Goal: Task Accomplishment & Management: Use online tool/utility

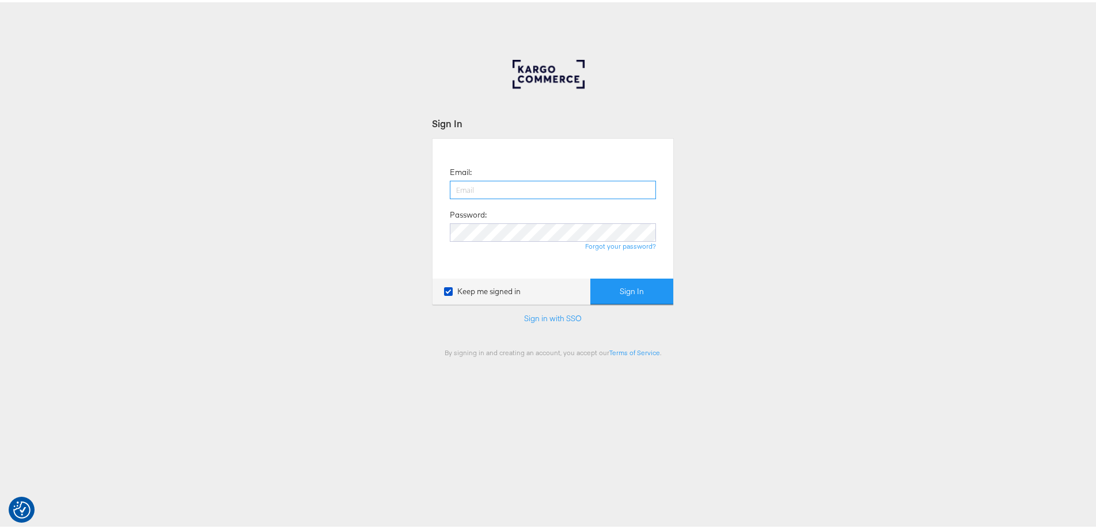
click at [503, 184] on input "email" at bounding box center [553, 187] width 206 height 18
type input "ashleigh.jones@ao.com"
click at [590, 276] on button "Sign In" at bounding box center [631, 289] width 83 height 26
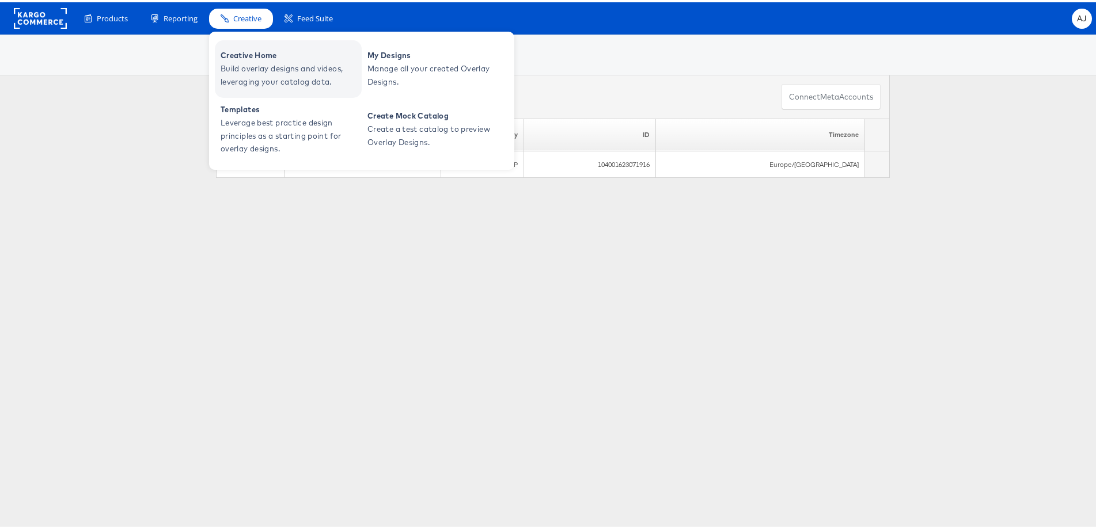
click at [247, 88] on link "Creative Home Build overlay designs and videos, leveraging your catalog data." at bounding box center [288, 67] width 147 height 58
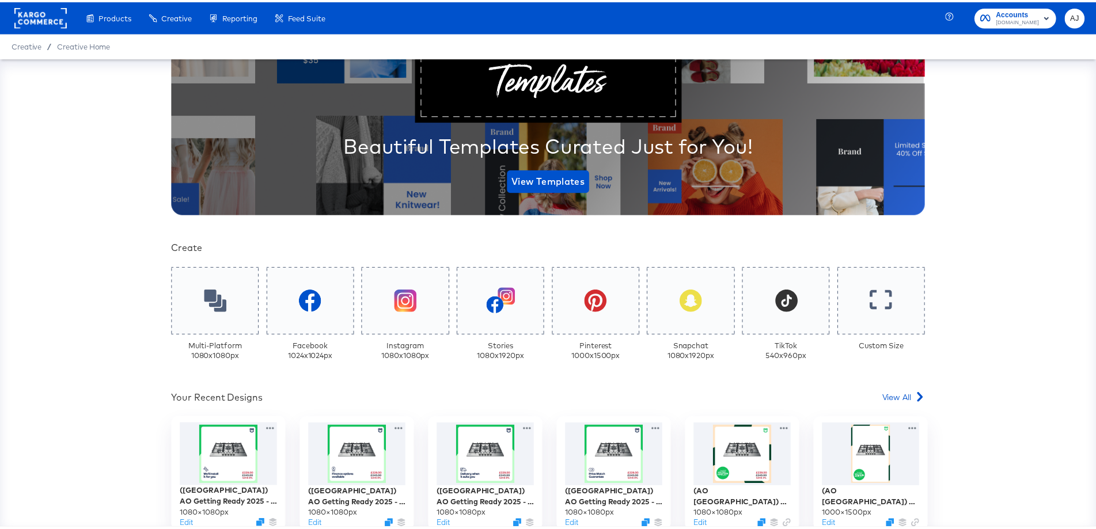
scroll to position [230, 0]
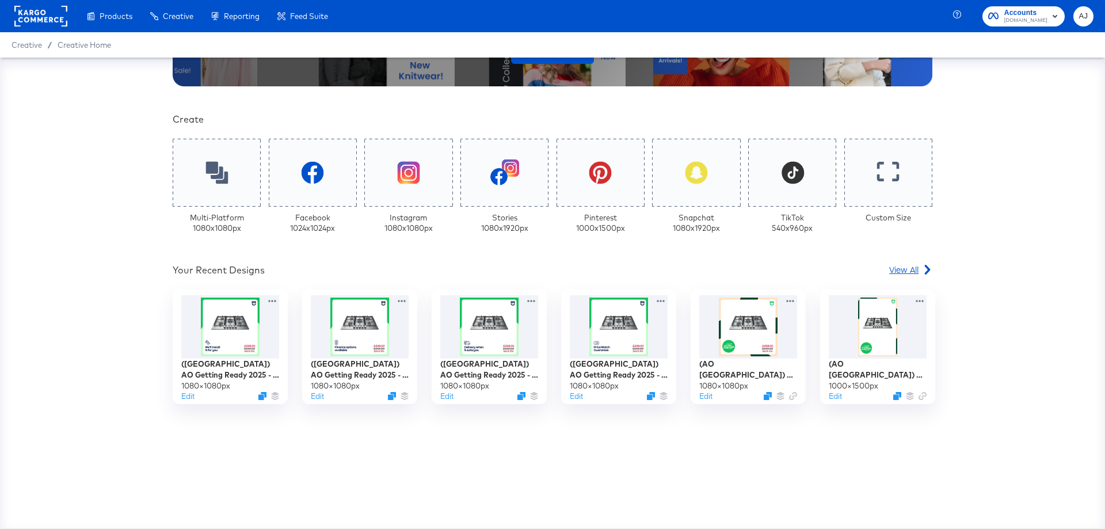
click at [906, 276] on link "View All" at bounding box center [911, 272] width 43 height 17
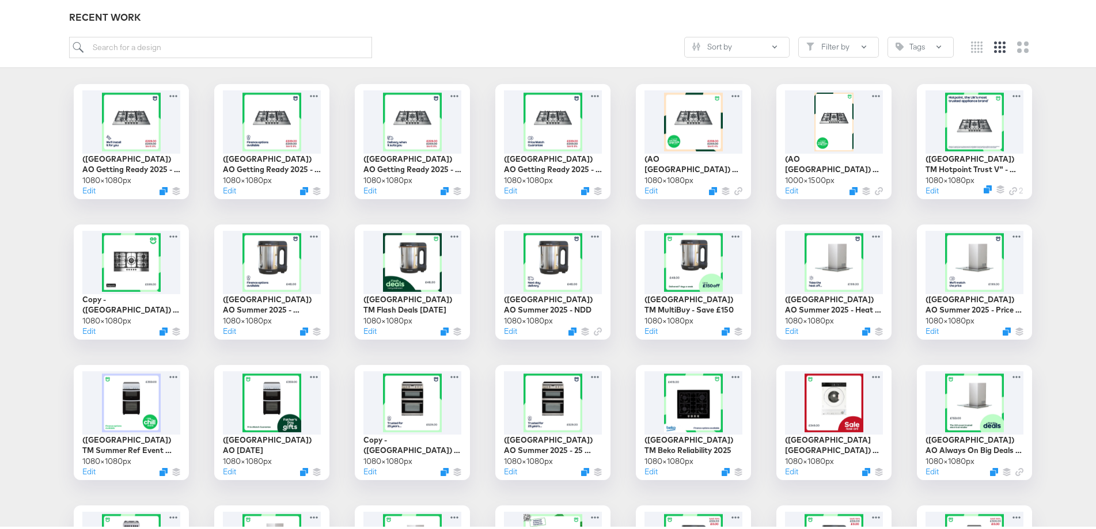
scroll to position [58, 0]
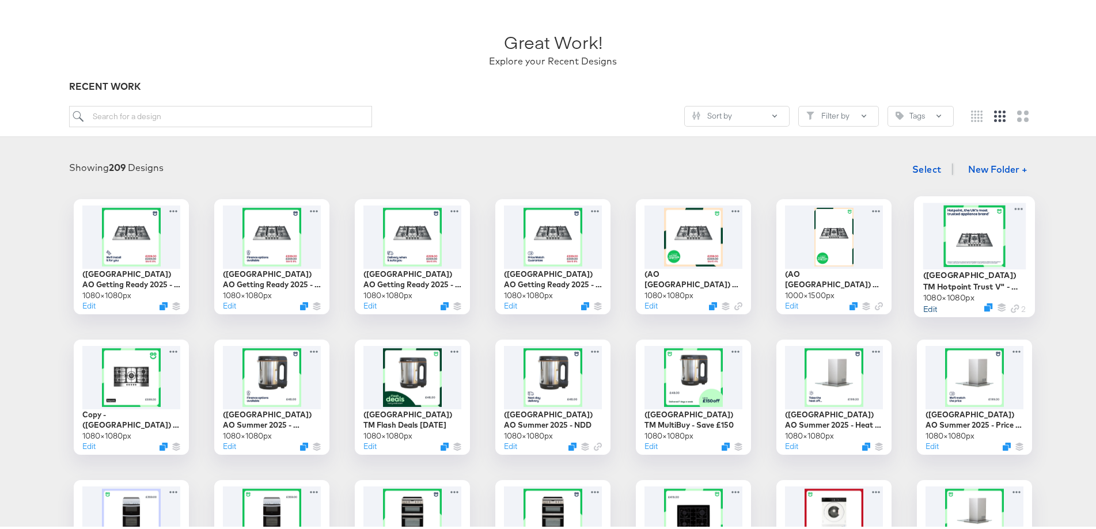
click at [927, 307] on button "Edit" at bounding box center [930, 306] width 14 height 11
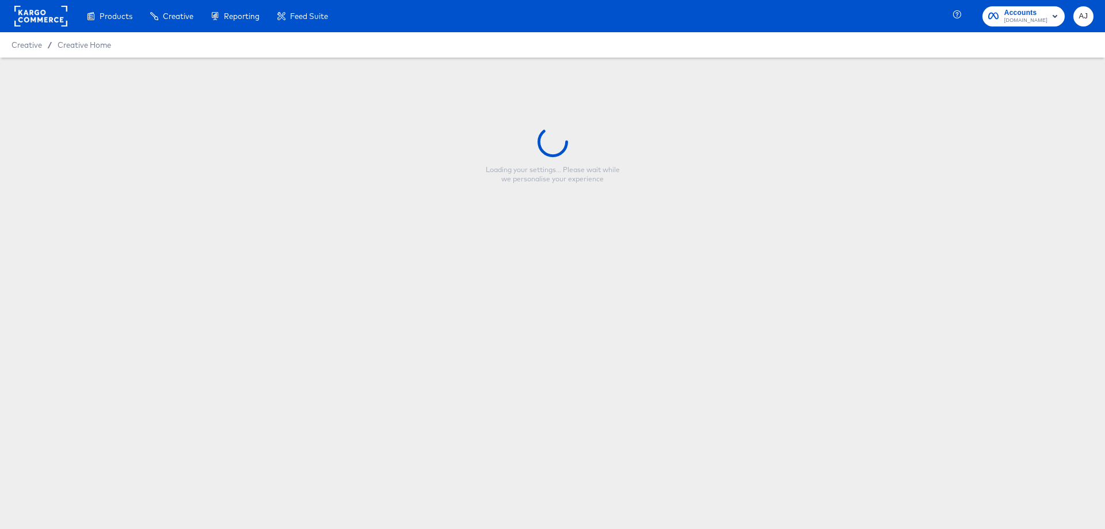
type input "([GEOGRAPHIC_DATA]) TM Hotpoint Trust V" - [DATE]"
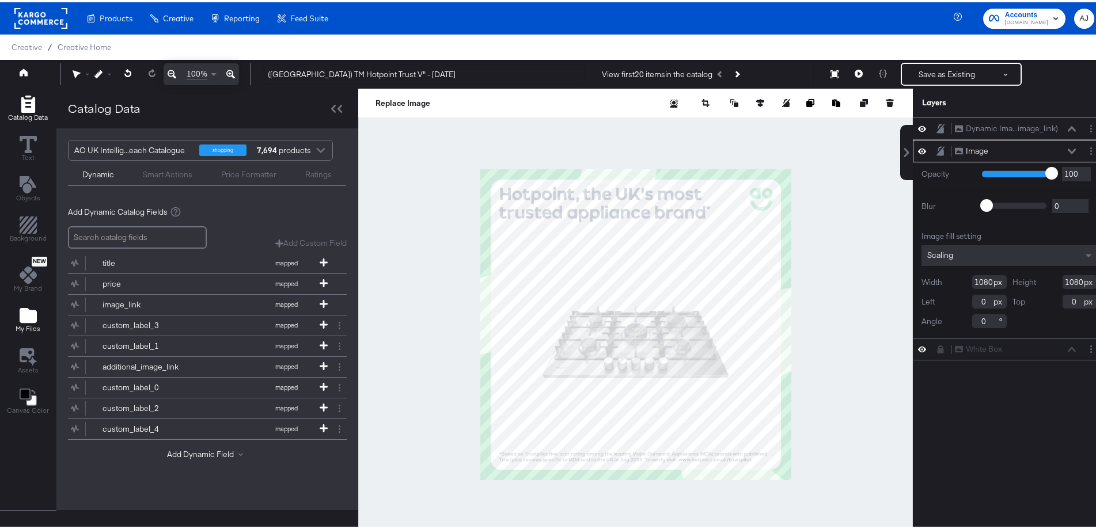
click at [20, 322] on div "My Files" at bounding box center [28, 318] width 25 height 26
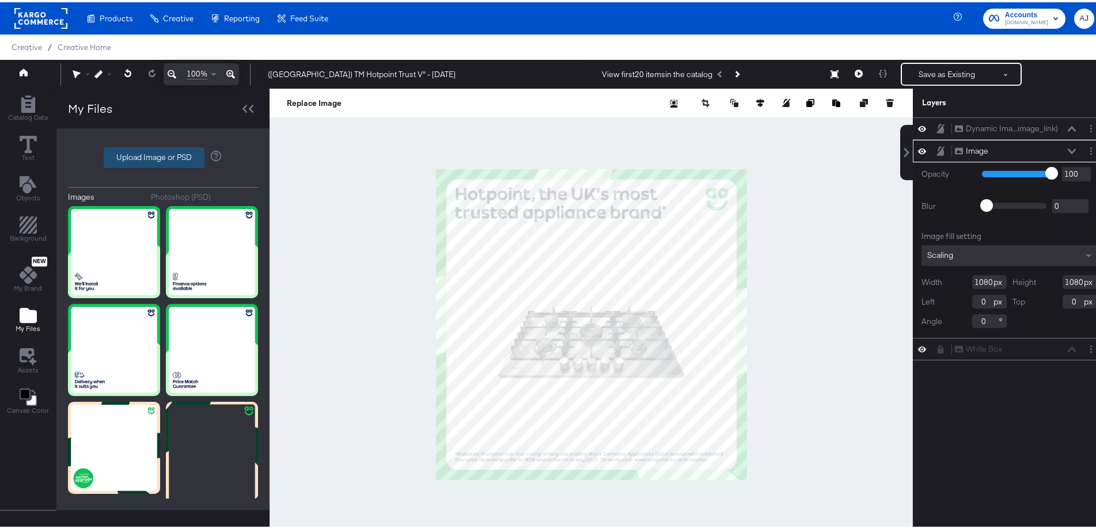
click at [148, 157] on label "Upload Image or PSD" at bounding box center [154, 156] width 100 height 20
click at [163, 155] on input "Upload Image or PSD" at bounding box center [163, 155] width 0 height 0
type input "C:\fakepath\03 136325 AO Paid Social Overlay 1080x1080.jpg"
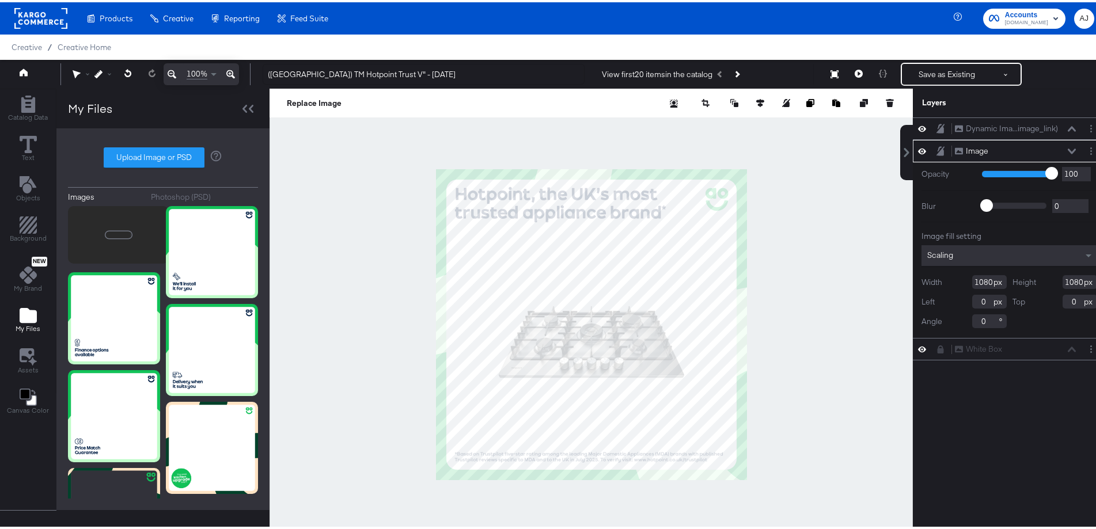
click at [786, 267] on div at bounding box center [590, 322] width 643 height 472
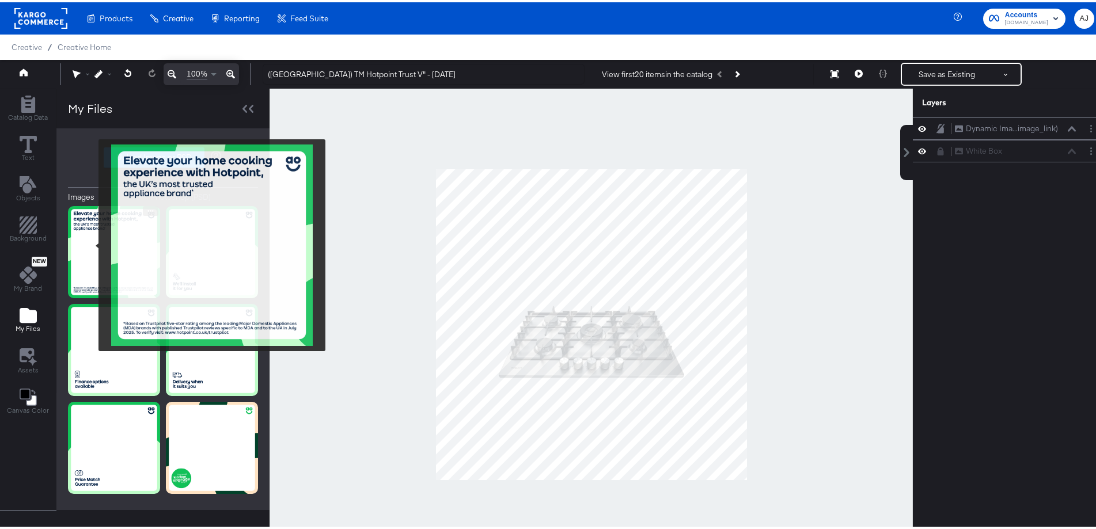
click at [93, 240] on img at bounding box center [114, 250] width 92 height 92
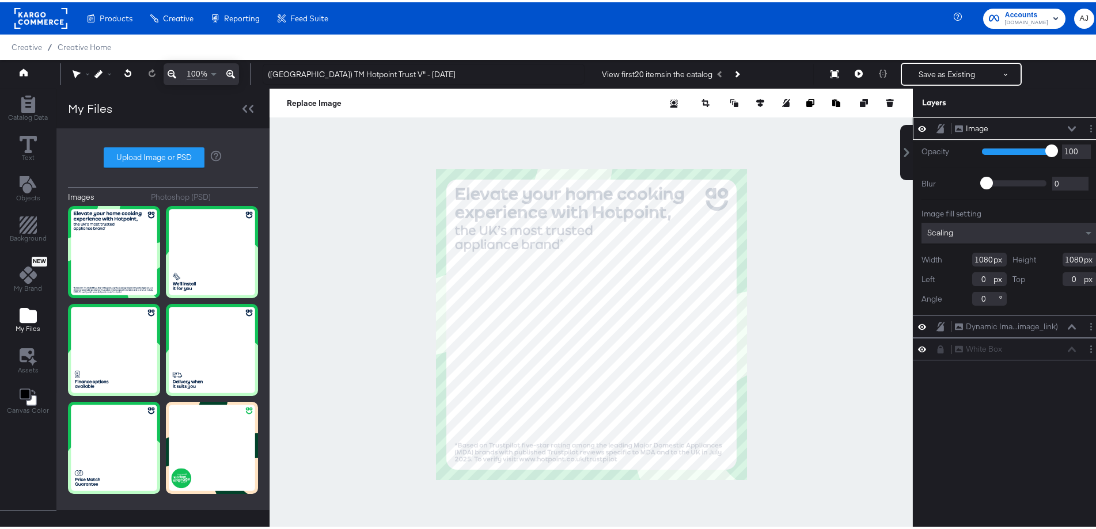
click at [1067, 127] on icon at bounding box center [1071, 126] width 8 height 5
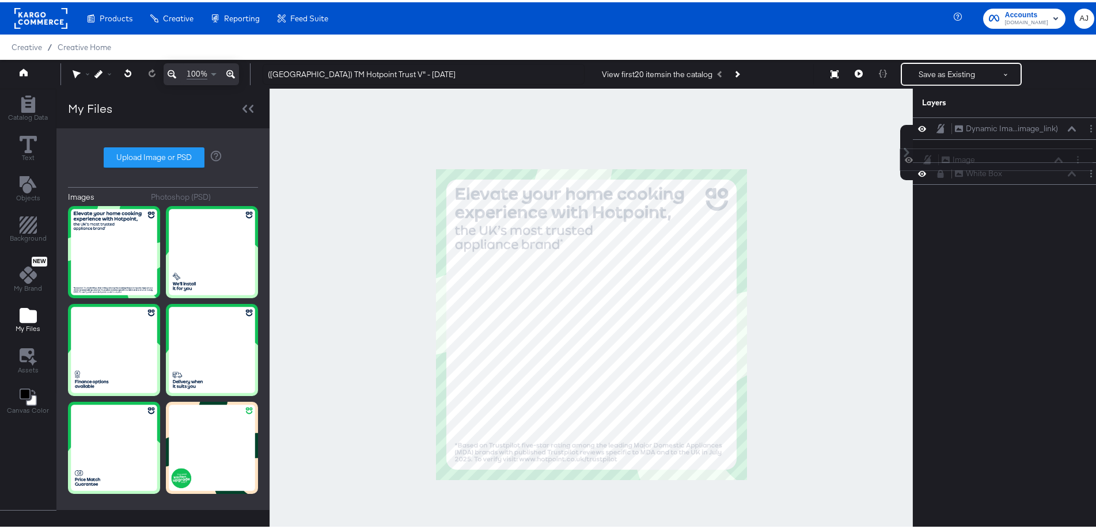
drag, startPoint x: 1016, startPoint y: 128, endPoint x: 1009, endPoint y: 163, distance: 35.2
click at [1009, 163] on div "Image Image" at bounding box center [1002, 157] width 122 height 12
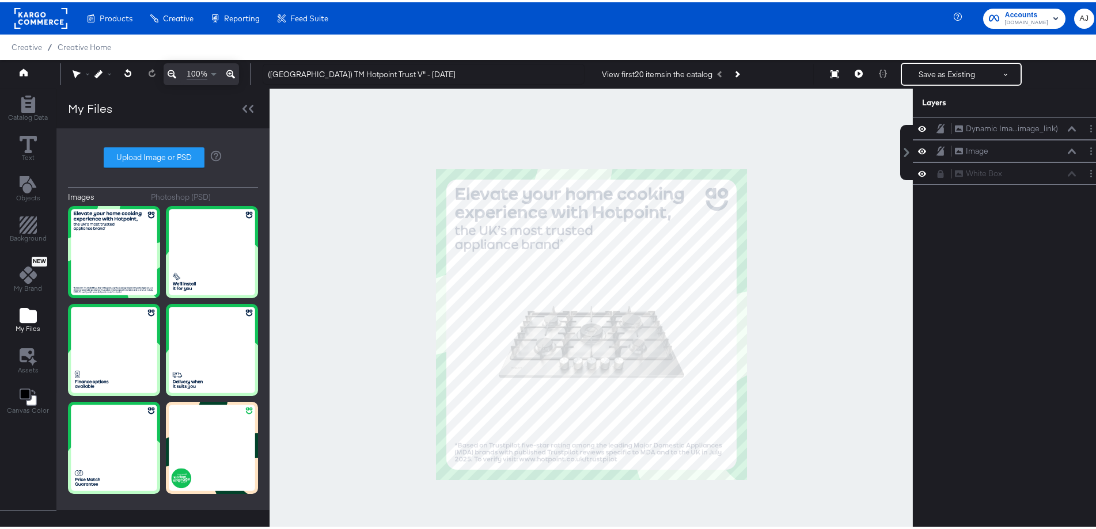
click at [871, 276] on div at bounding box center [590, 322] width 643 height 472
click at [735, 74] on icon "Next Product" at bounding box center [736, 72] width 6 height 6
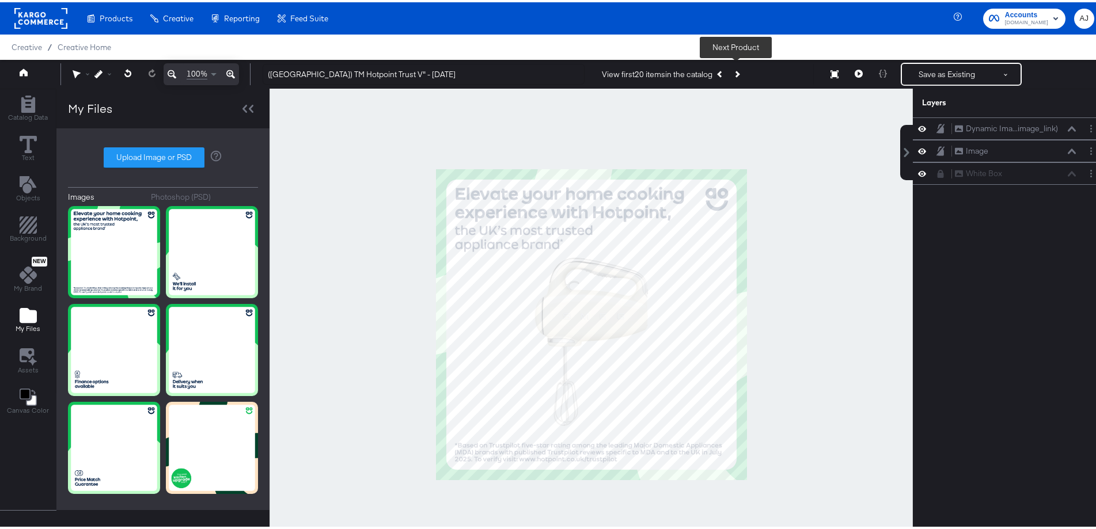
click at [735, 74] on icon "Next Product" at bounding box center [736, 72] width 6 height 6
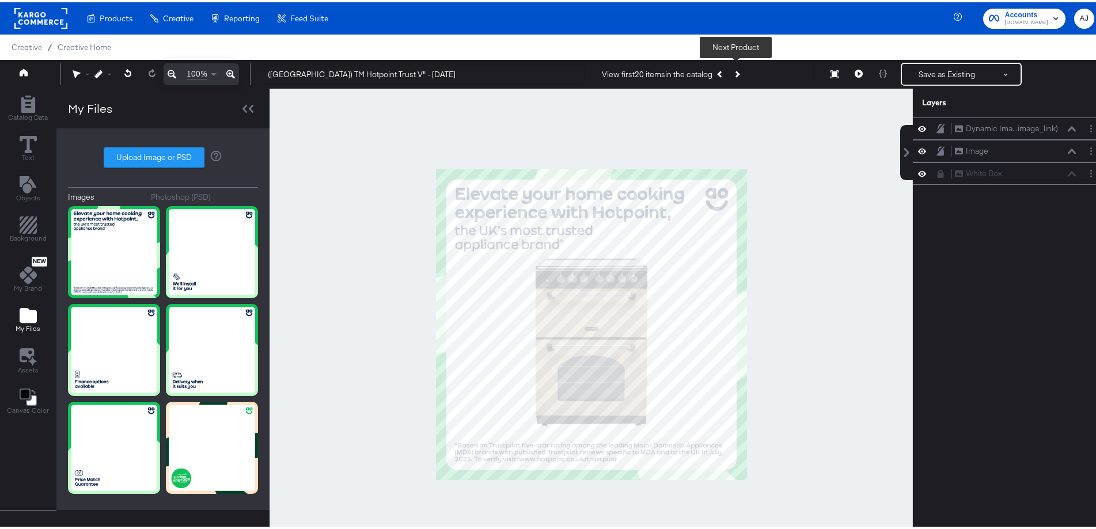
click at [735, 75] on icon "Next Product" at bounding box center [736, 72] width 6 height 6
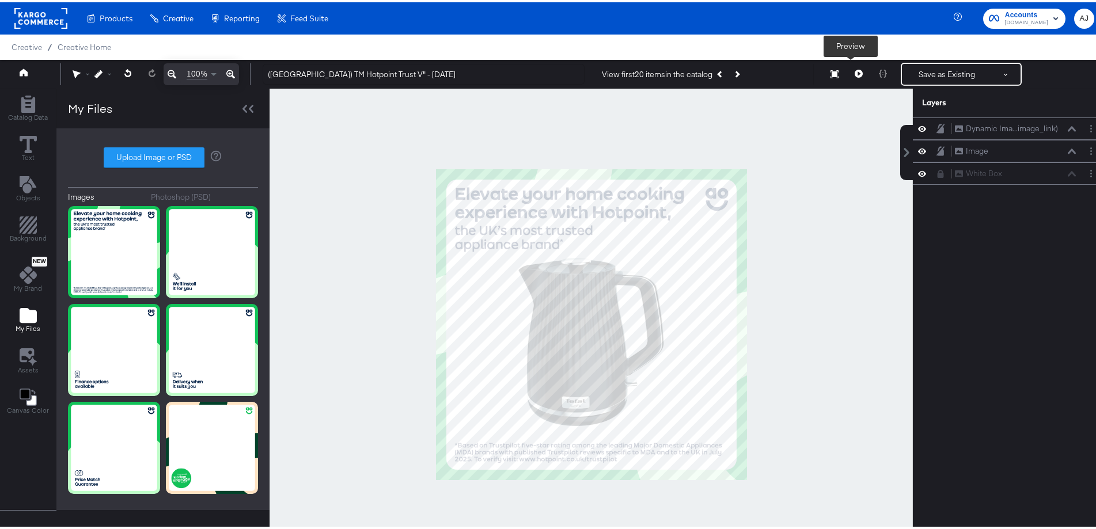
click at [854, 71] on button at bounding box center [858, 71] width 24 height 23
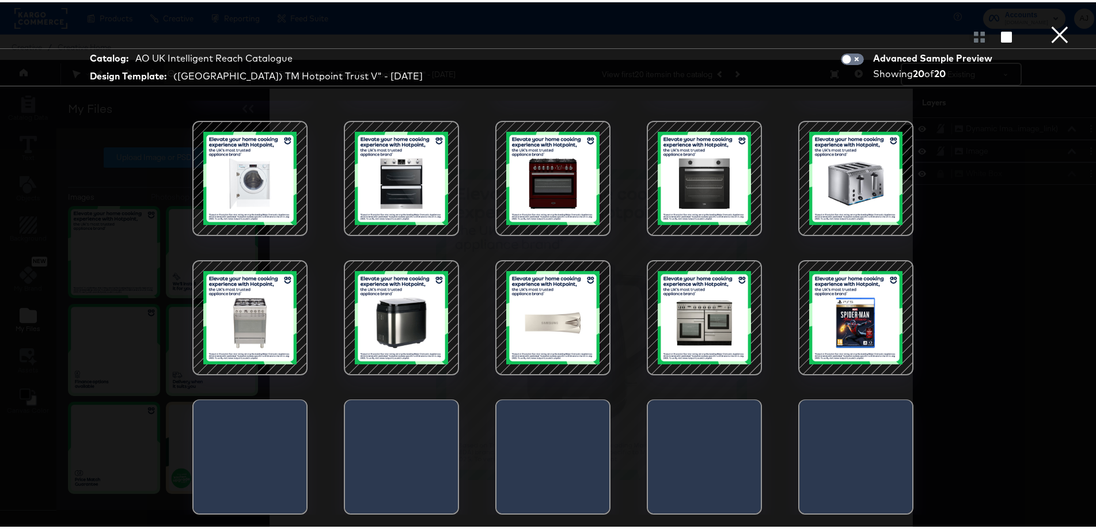
scroll to position [29, 0]
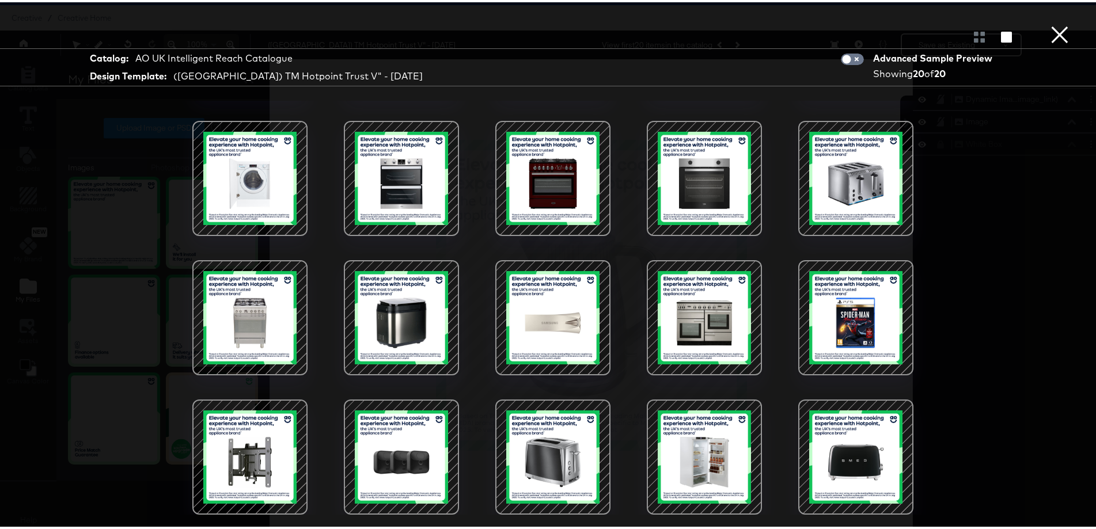
click at [1062, 32] on div at bounding box center [552, 34] width 1105 height 23
click at [1055, 23] on button "×" at bounding box center [1059, 11] width 23 height 23
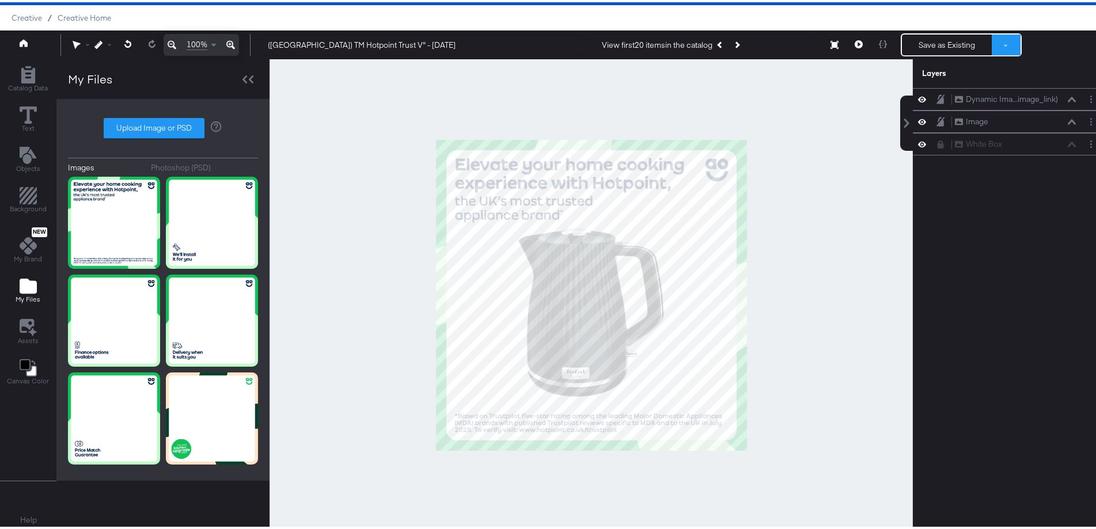
click at [995, 44] on button at bounding box center [1005, 42] width 29 height 21
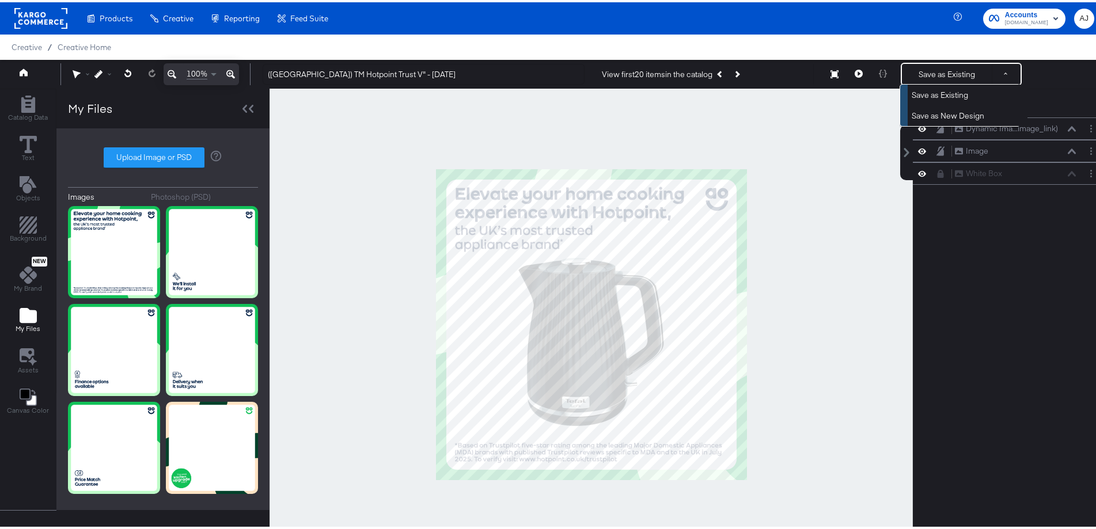
click at [342, 276] on div at bounding box center [590, 322] width 643 height 472
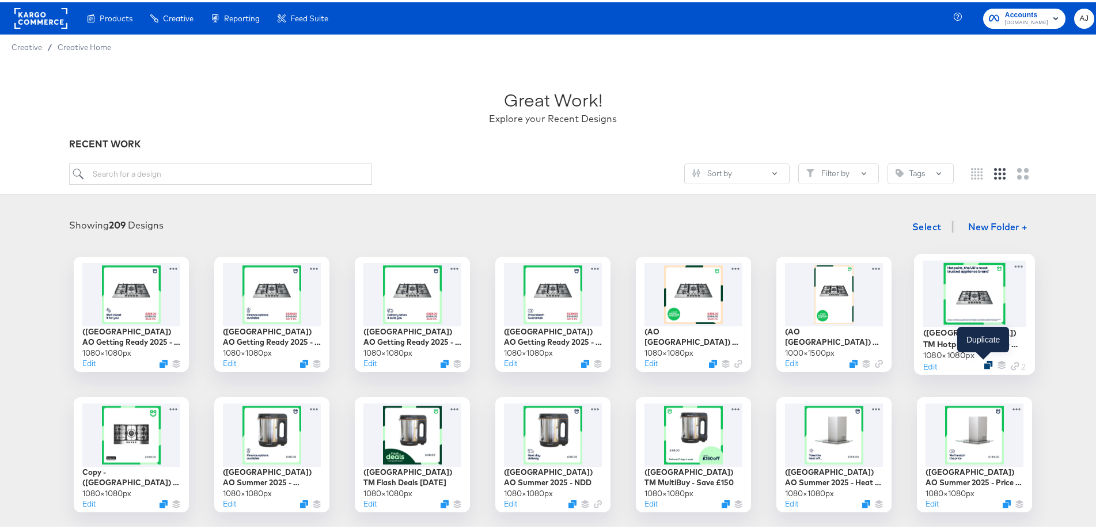
click at [984, 363] on icon "Duplicate" at bounding box center [988, 362] width 9 height 9
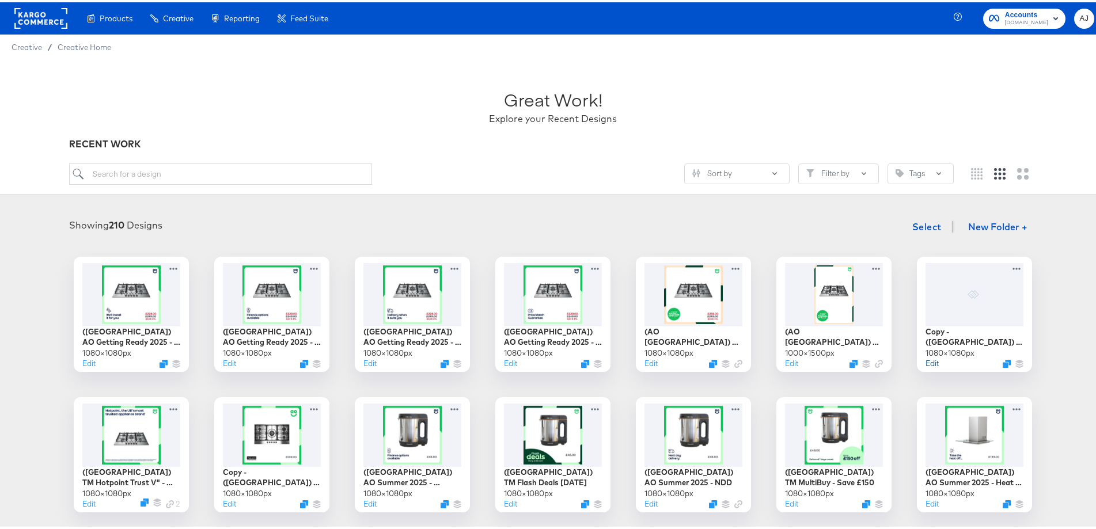
click at [925, 363] on button "Edit" at bounding box center [931, 361] width 13 height 11
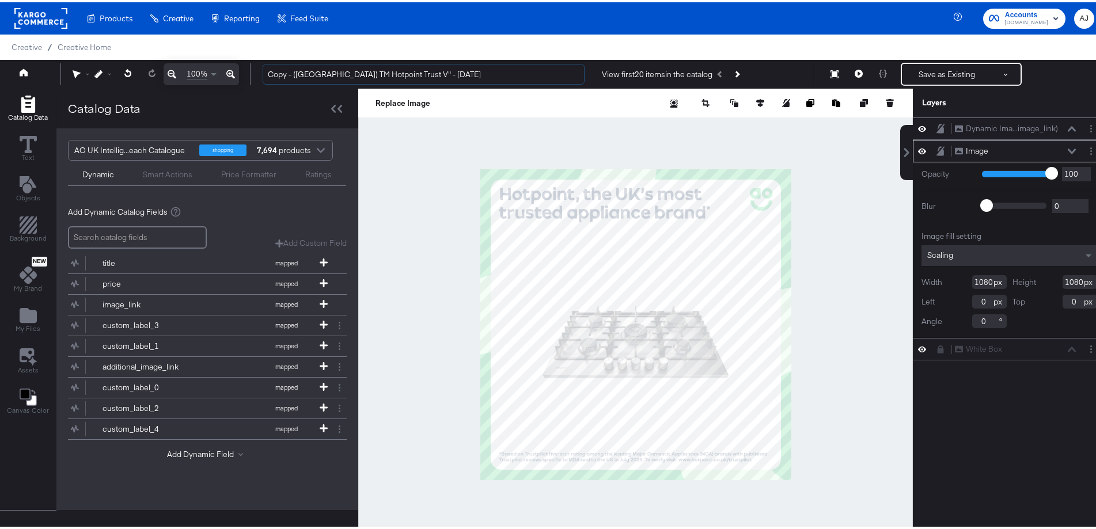
drag, startPoint x: 295, startPoint y: 72, endPoint x: 247, endPoint y: 74, distance: 48.4
click at [247, 74] on div "100% Copy - ([GEOGRAPHIC_DATA]) TM Hotpoint Trust V" - [DATE] View first 20 ite…" at bounding box center [552, 72] width 1105 height 29
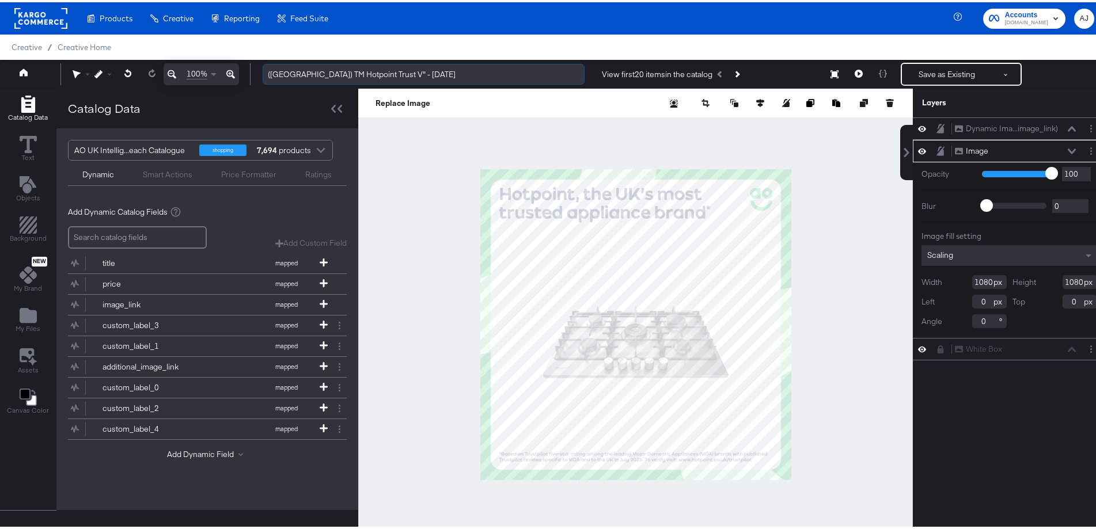
drag, startPoint x: 353, startPoint y: 73, endPoint x: 429, endPoint y: 72, distance: 76.0
click at [429, 72] on input "([GEOGRAPHIC_DATA]) TM Hotpoint Trust V" - [DATE]" at bounding box center [424, 72] width 322 height 21
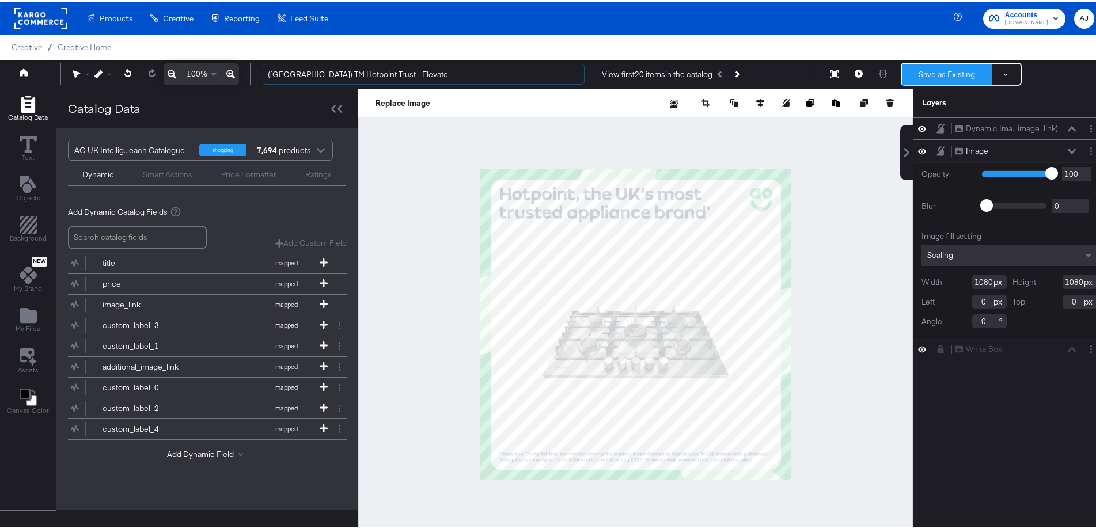
type input "([GEOGRAPHIC_DATA]) TM Hotpoint Trust - Elevate"
click at [944, 79] on button "Save as Existing" at bounding box center [947, 72] width 90 height 21
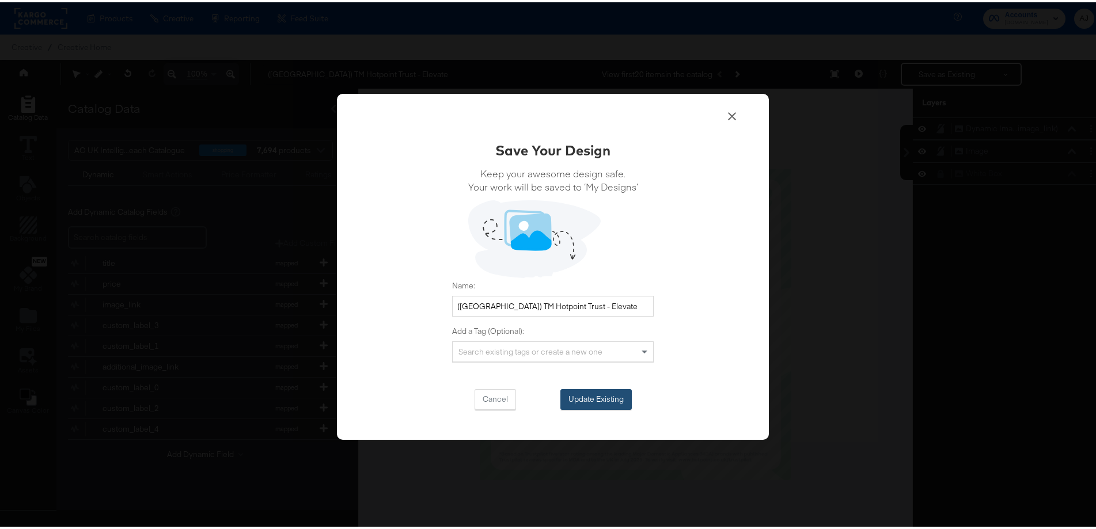
click at [614, 405] on button "Update Existing" at bounding box center [595, 397] width 71 height 21
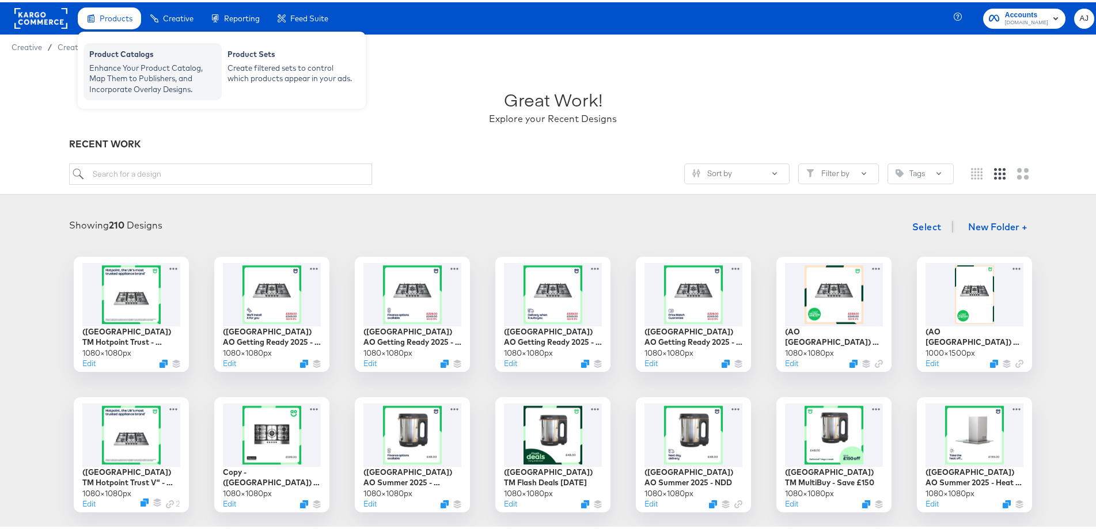
click at [123, 41] on div "Product Catalogs Enhance Your Product Catalog, Map Them to Publishers, and Inco…" at bounding box center [152, 69] width 138 height 57
click at [155, 81] on div "Enhance Your Product Catalog, Map Them to Publishers, and Incorporate Overlay D…" at bounding box center [152, 76] width 127 height 32
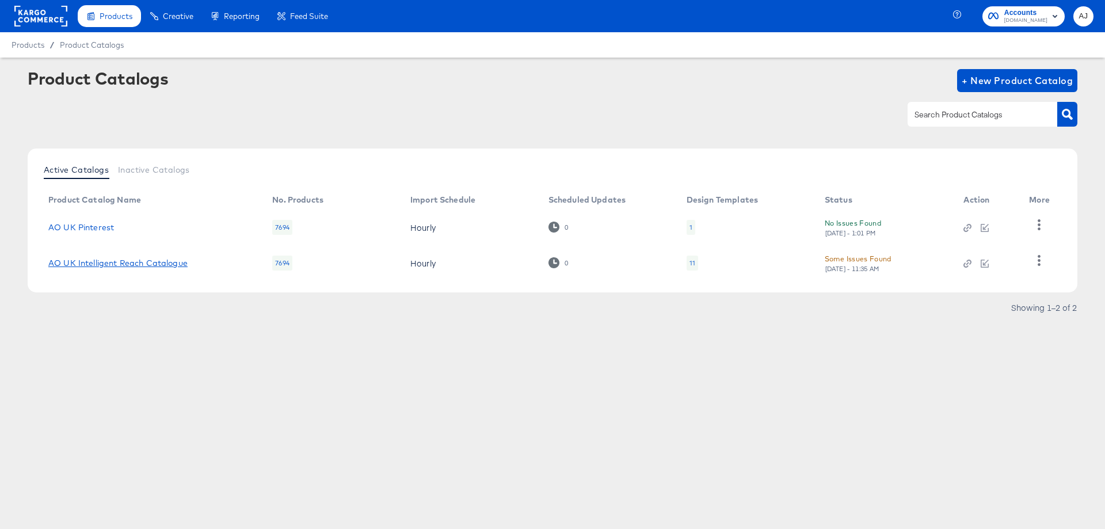
click at [165, 263] on link "AO UK Intelligent Reach Catalogue" at bounding box center [117, 263] width 139 height 9
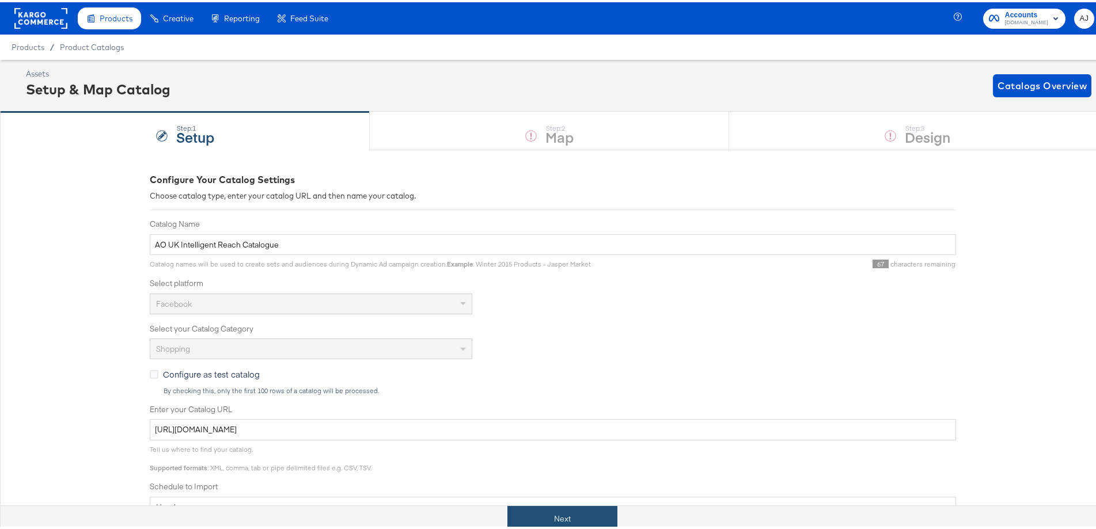
click at [606, 521] on button "Next" at bounding box center [562, 517] width 110 height 26
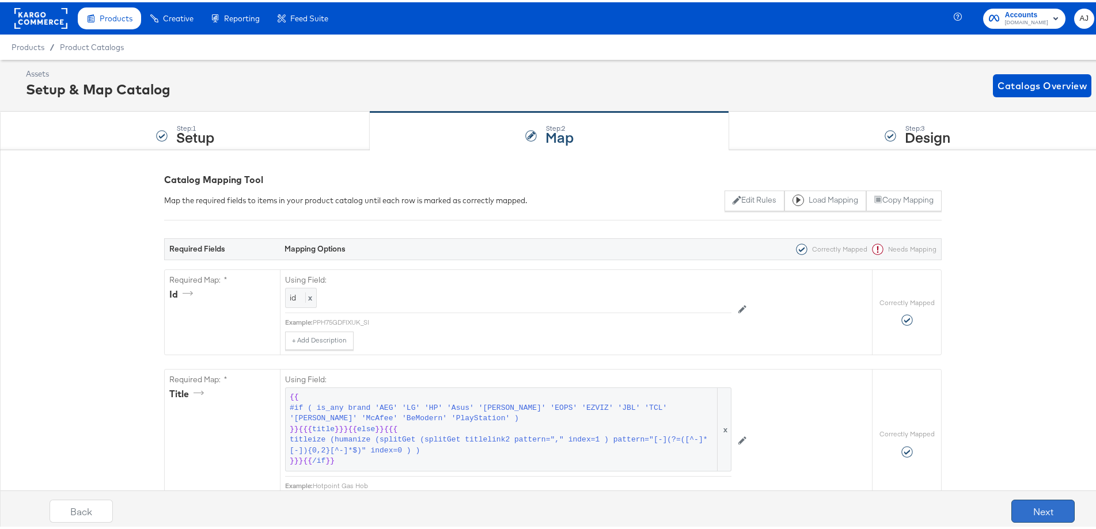
click at [1027, 511] on button "Next" at bounding box center [1042, 508] width 63 height 23
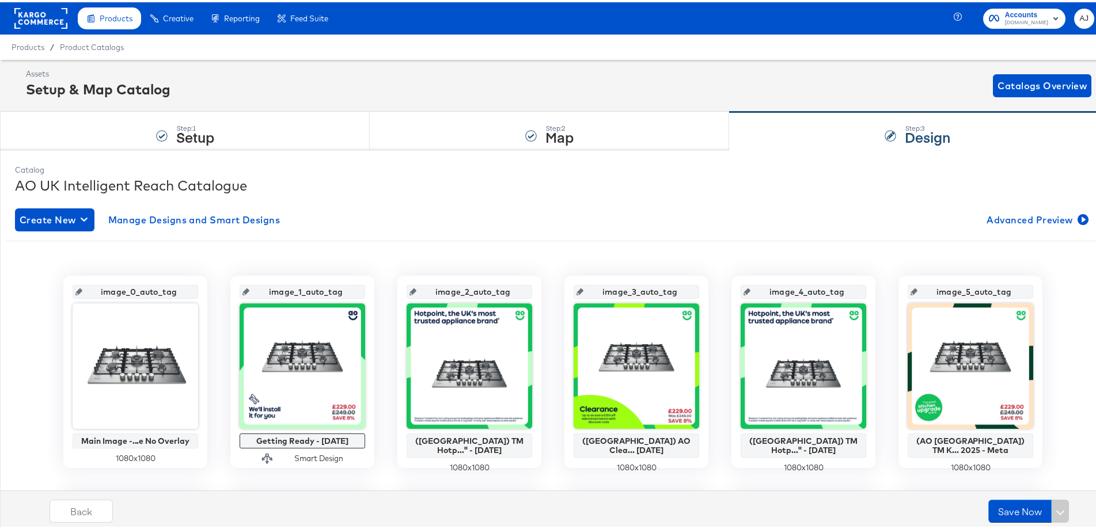
click at [52, 22] on rect at bounding box center [40, 16] width 53 height 21
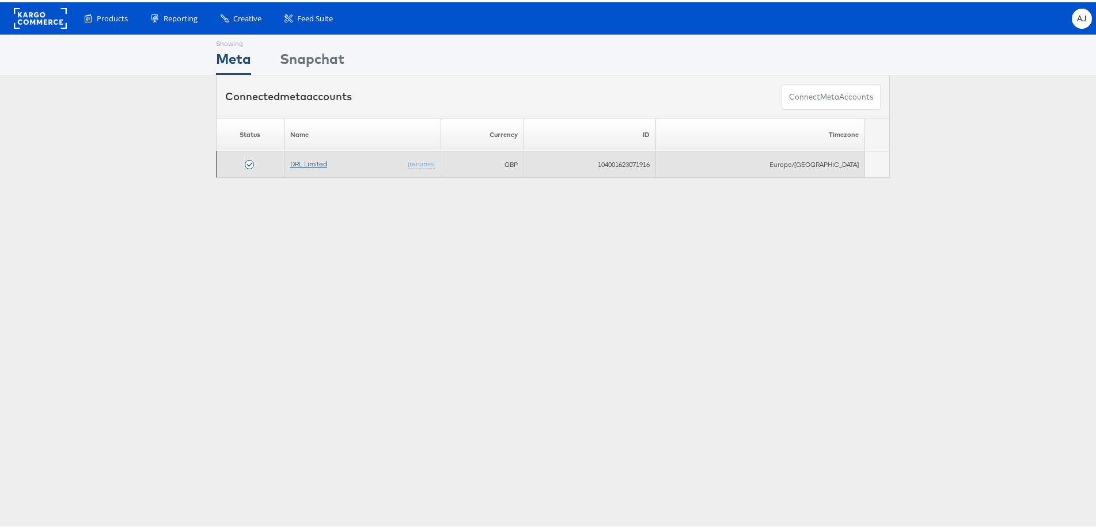
click at [327, 157] on link "DRL Limited" at bounding box center [308, 161] width 37 height 9
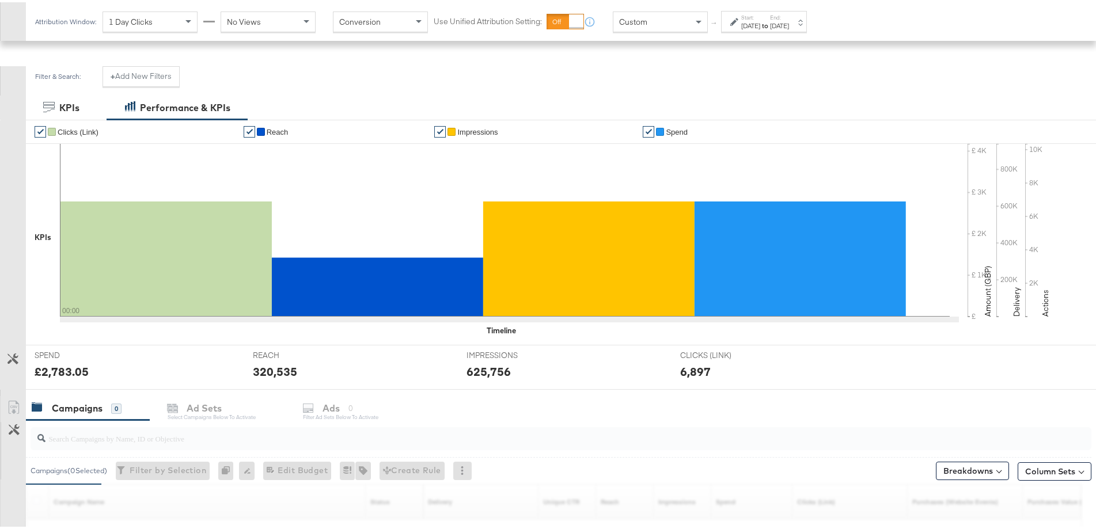
scroll to position [230, 0]
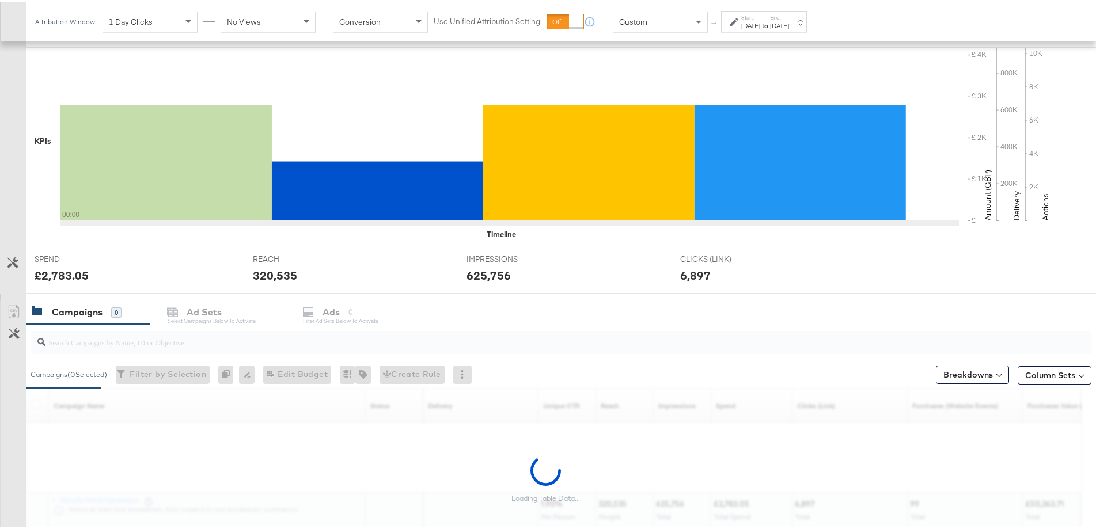
click at [117, 341] on input "search" at bounding box center [519, 335] width 948 height 22
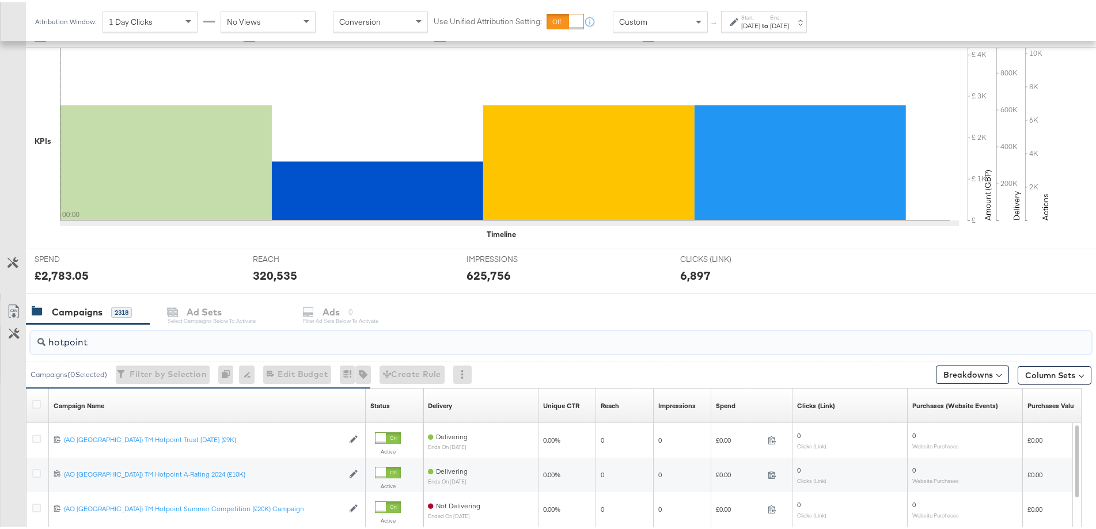
scroll to position [288, 0]
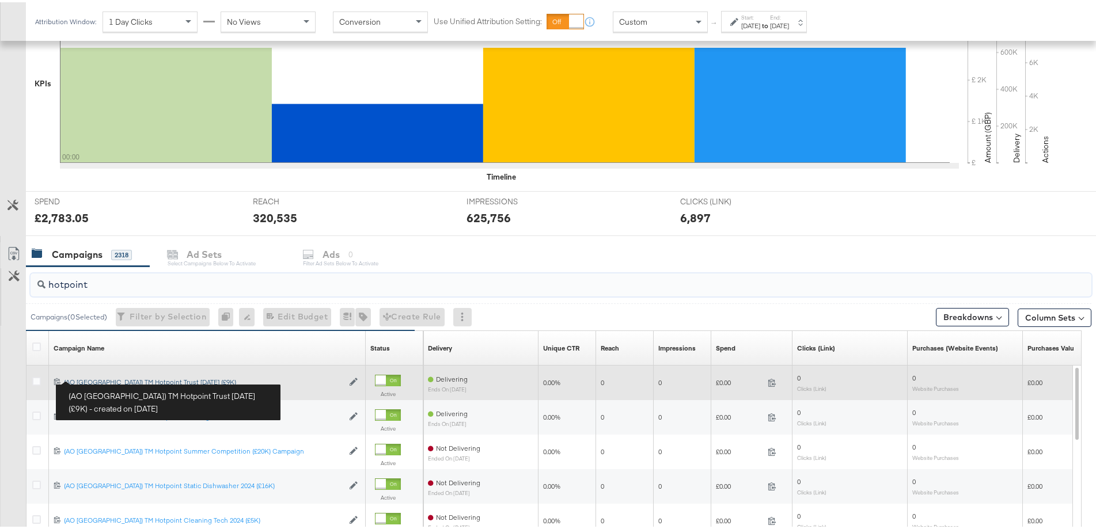
type input "hotpoint"
click at [100, 379] on div "(AO UK) TM Hotpoint Trust Aug 2025 (£9K) (AO UK) TM Hotpoint Trust Aug 2025 (£9…" at bounding box center [203, 379] width 279 height 9
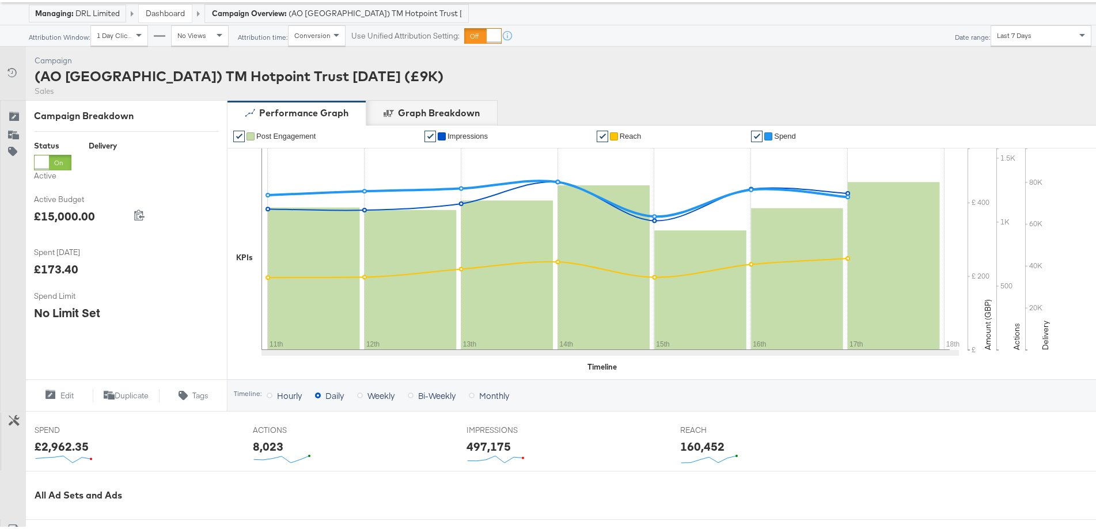
scroll to position [288, 0]
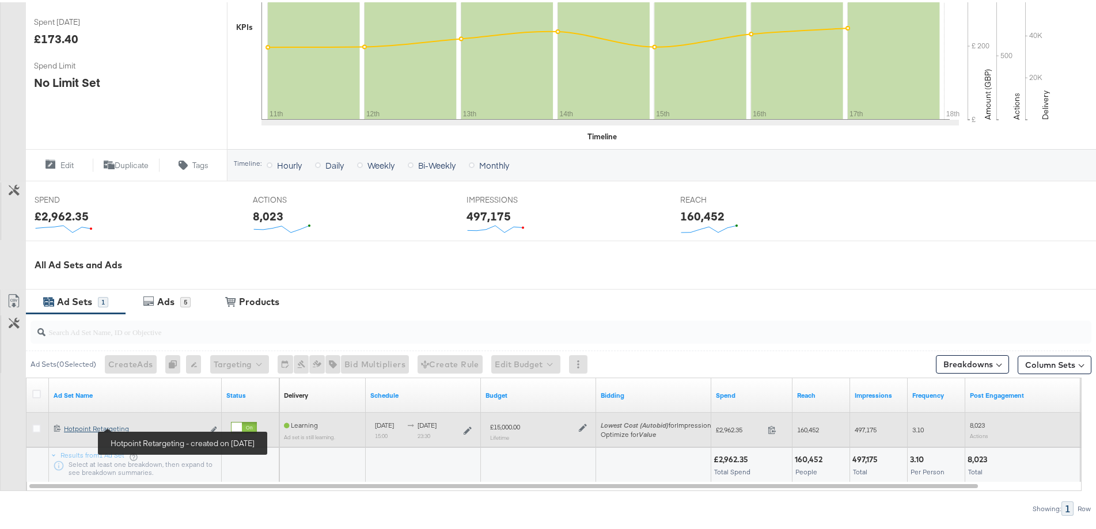
click at [88, 423] on div "Hotpoint Retargeting Hotpoint Retargeting" at bounding box center [134, 426] width 140 height 9
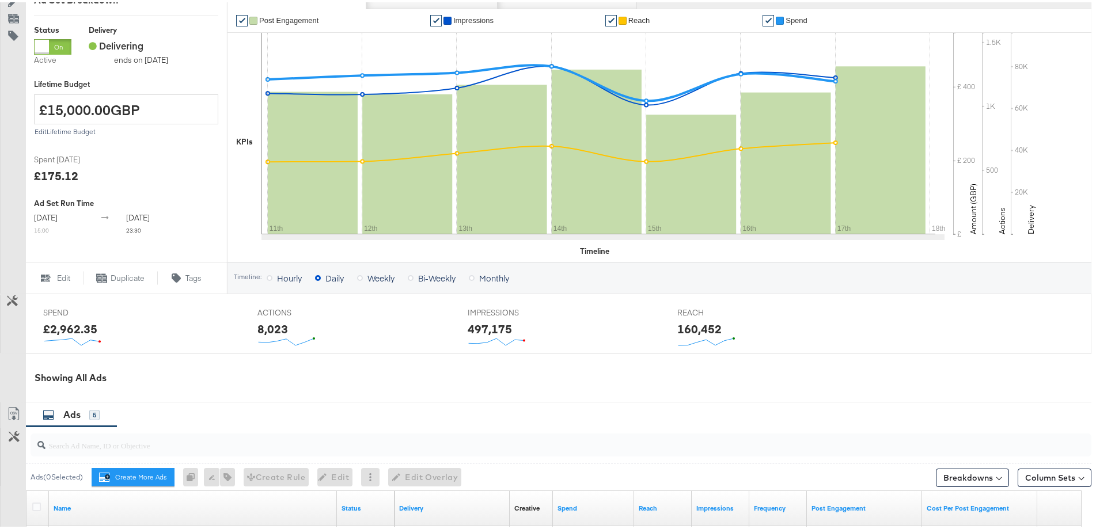
scroll to position [426, 0]
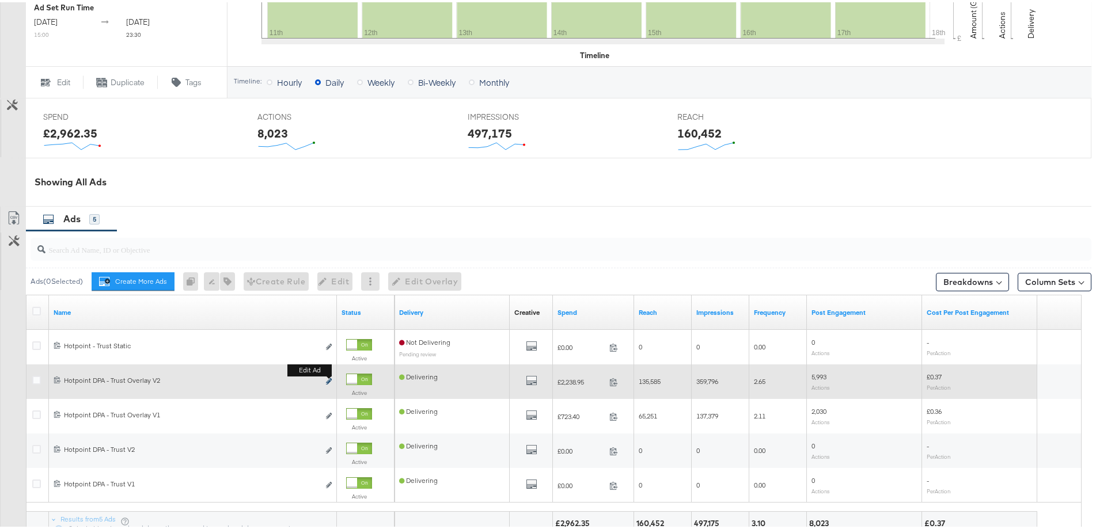
click at [326, 375] on button "Edit ad" at bounding box center [328, 380] width 7 height 12
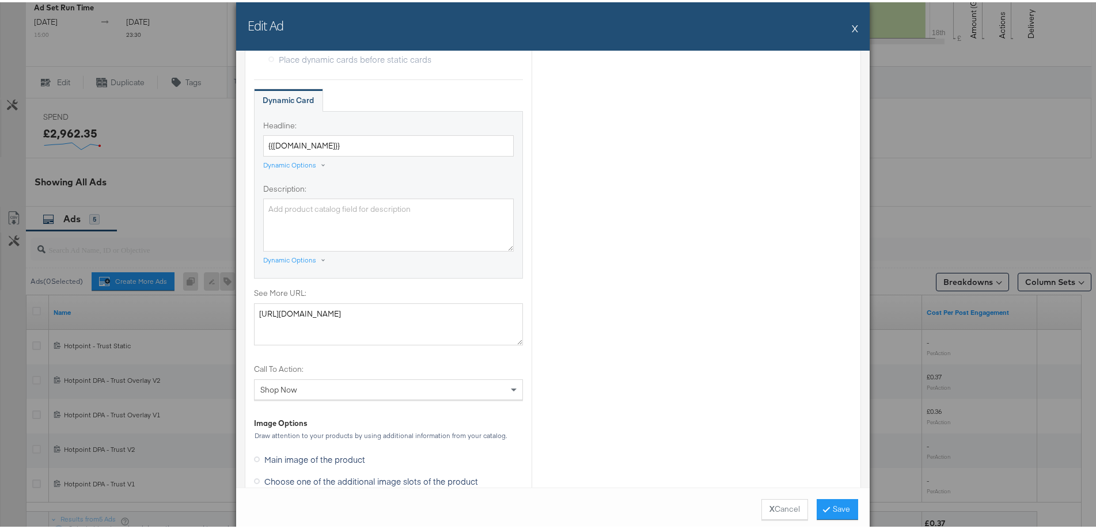
scroll to position [864, 0]
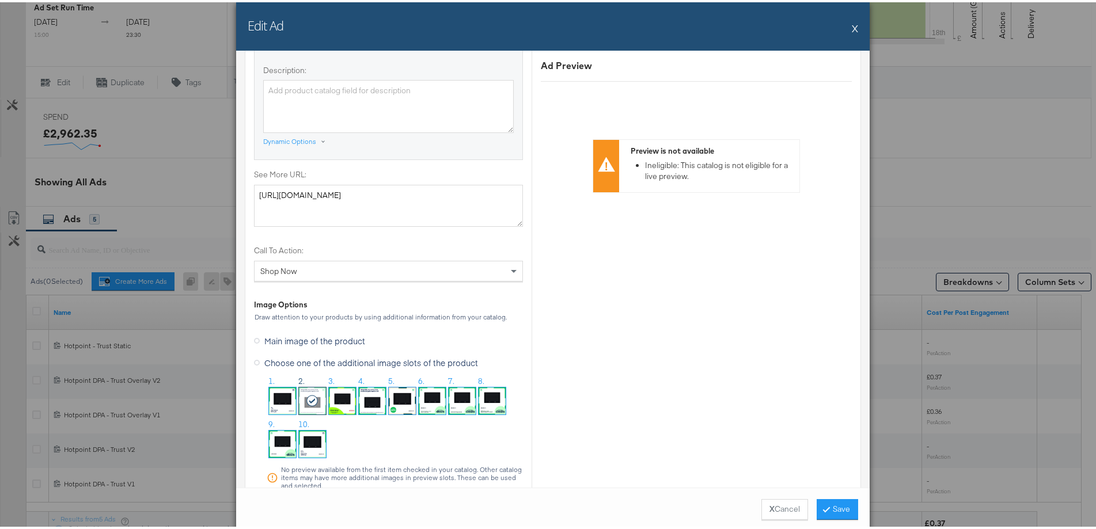
click at [852, 24] on button "X" at bounding box center [855, 25] width 6 height 23
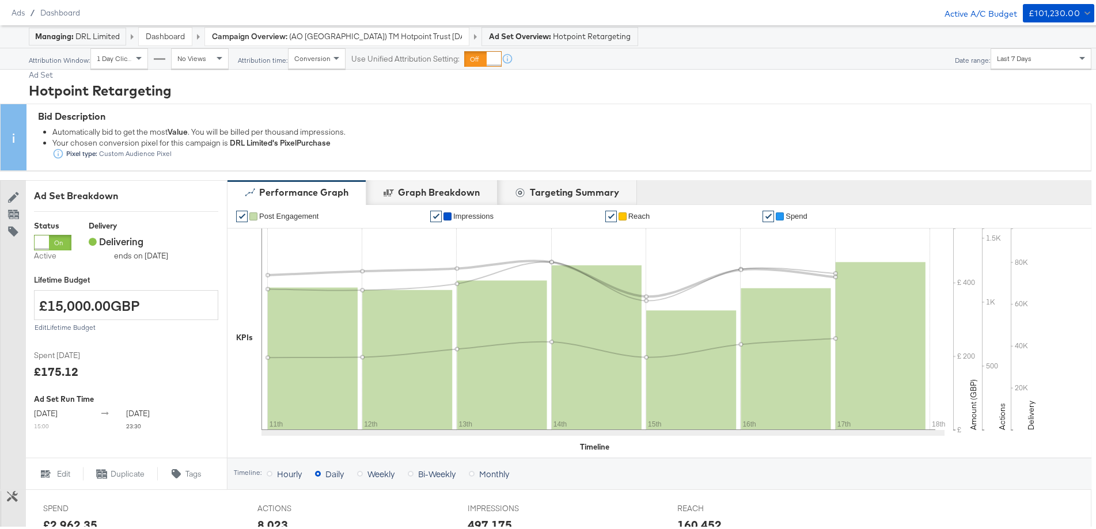
scroll to position [0, 0]
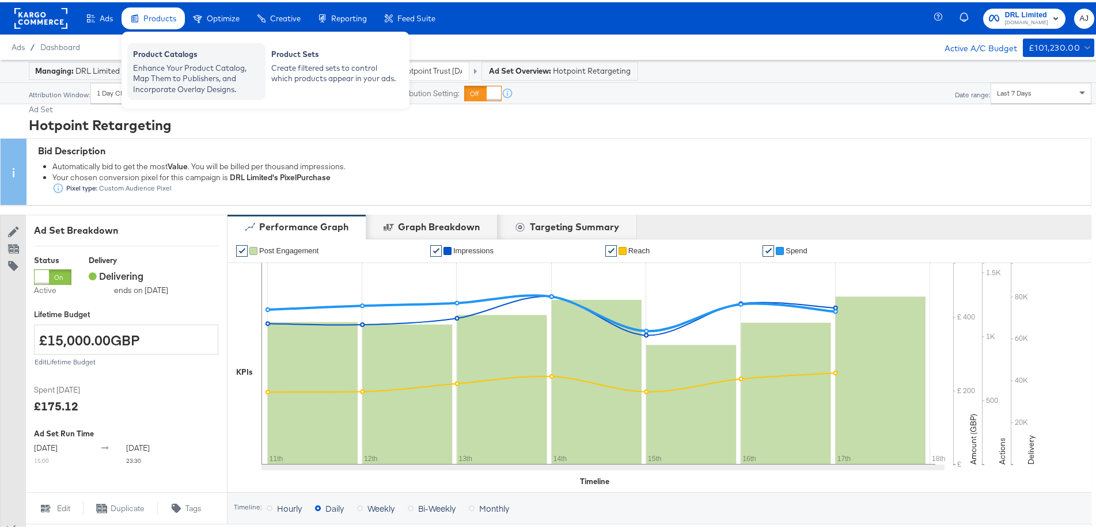
click at [141, 63] on div "Enhance Your Product Catalog, Map Them to Publishers, and Incorporate Overlay D…" at bounding box center [196, 76] width 127 height 32
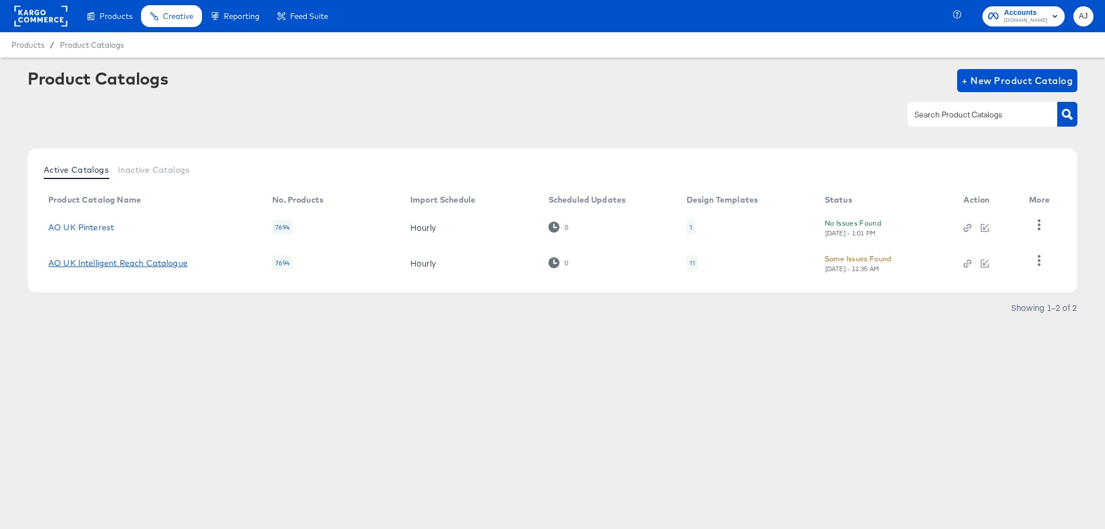
click at [140, 259] on link "AO UK Intelligent Reach Catalogue" at bounding box center [117, 263] width 139 height 9
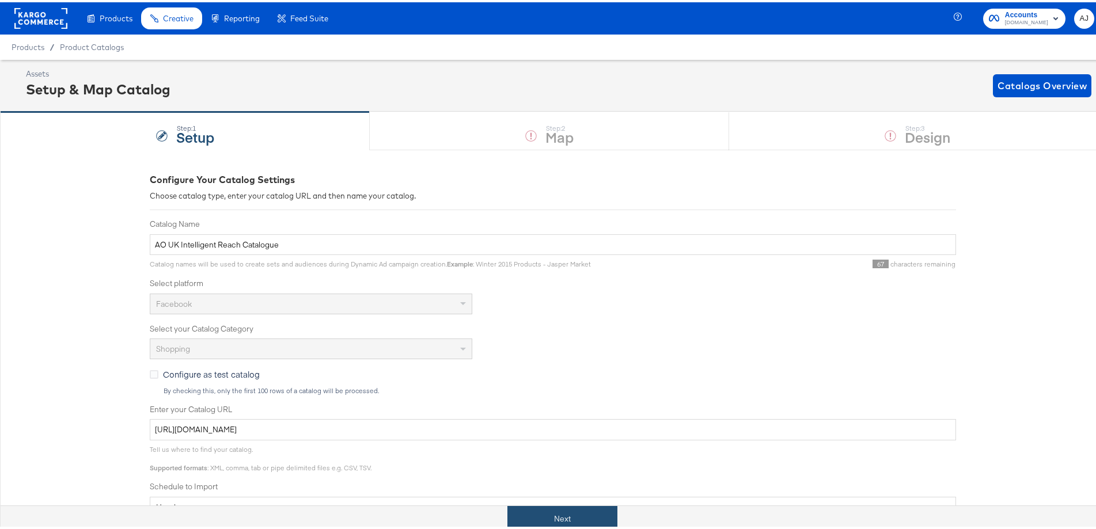
click at [564, 507] on button "Next" at bounding box center [562, 517] width 110 height 26
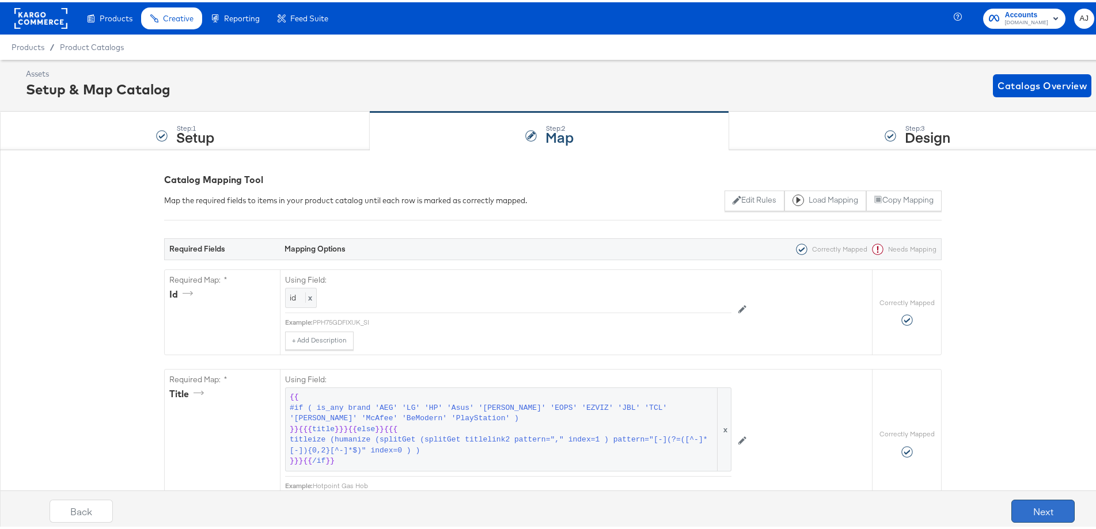
click at [1050, 516] on button "Next" at bounding box center [1042, 508] width 63 height 23
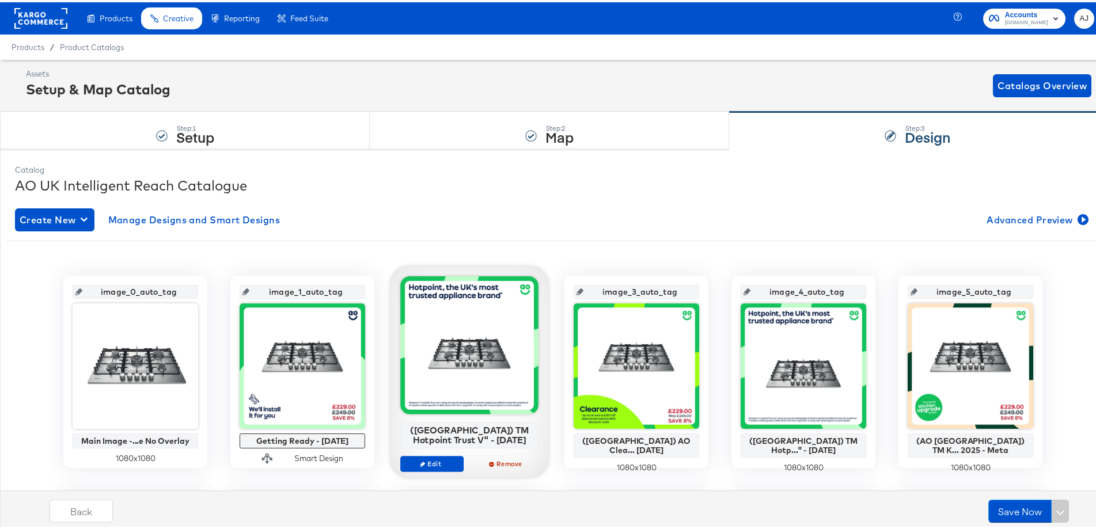
scroll to position [58, 0]
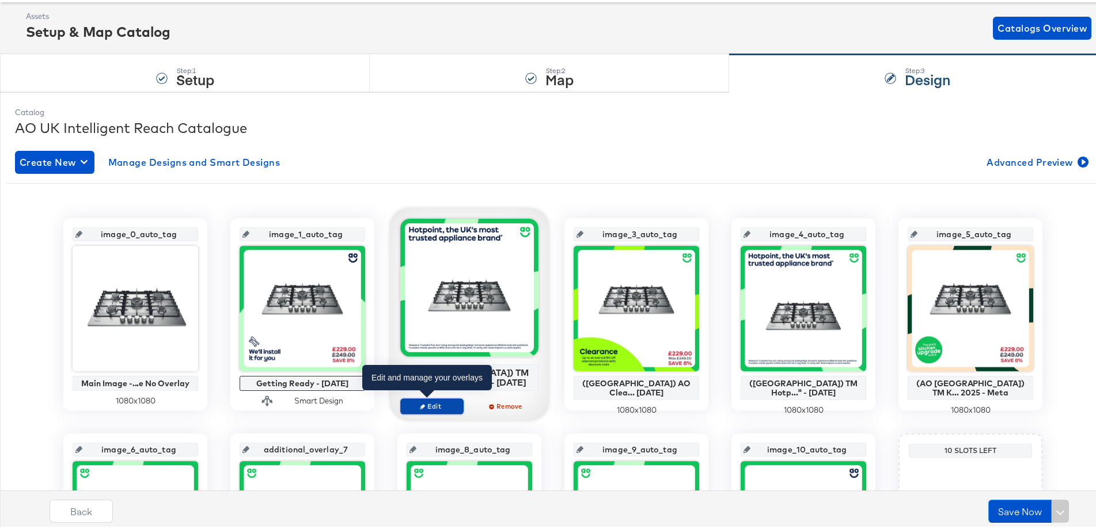
click at [433, 410] on button "Edit" at bounding box center [431, 404] width 63 height 16
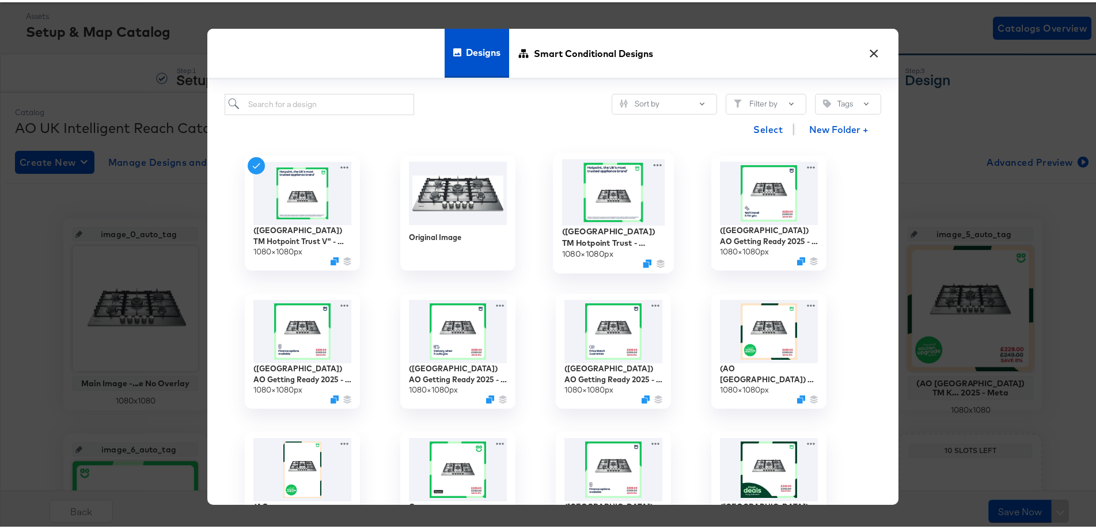
click at [633, 202] on img at bounding box center [613, 190] width 103 height 66
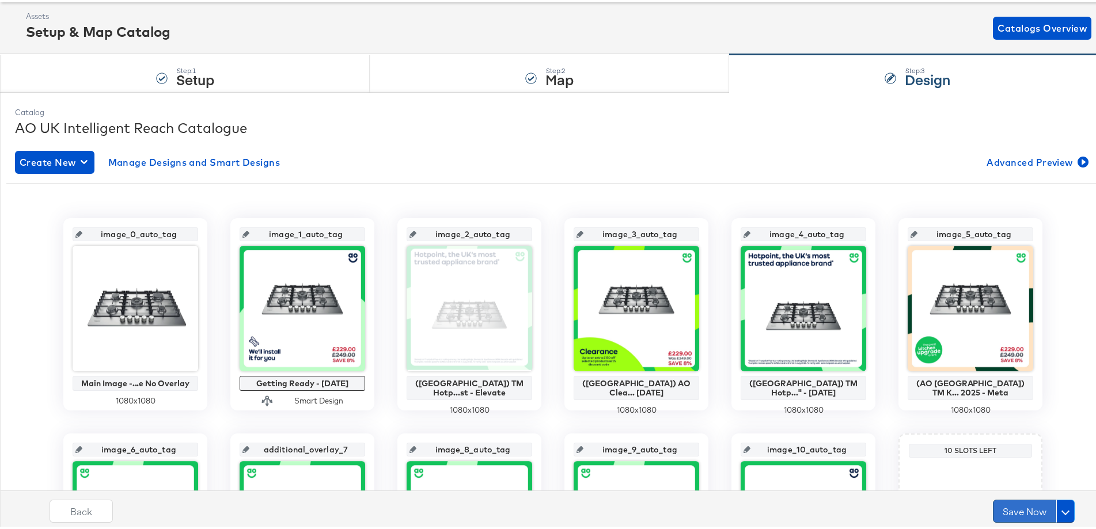
click at [1019, 514] on button "Save Now" at bounding box center [1024, 508] width 63 height 23
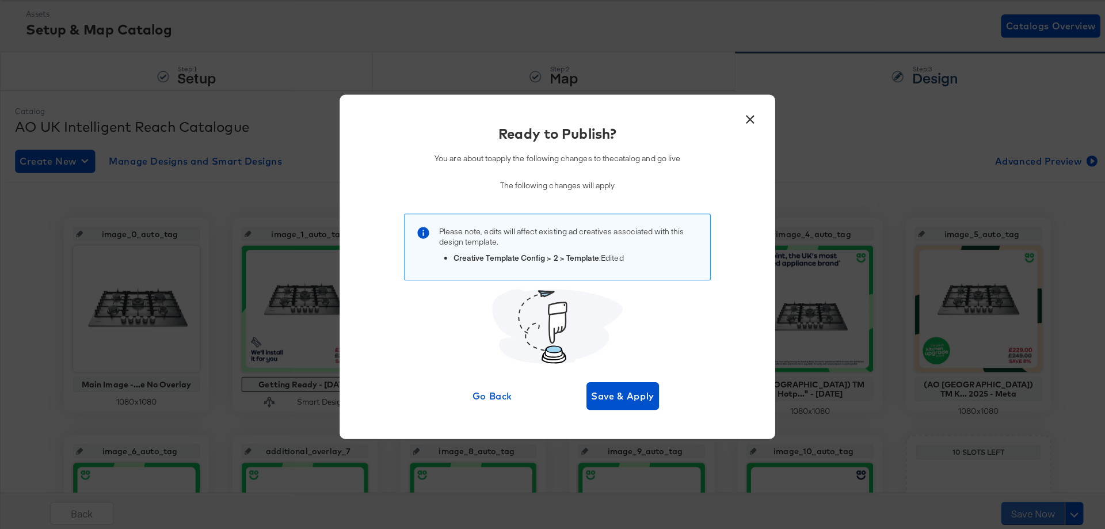
scroll to position [0, 0]
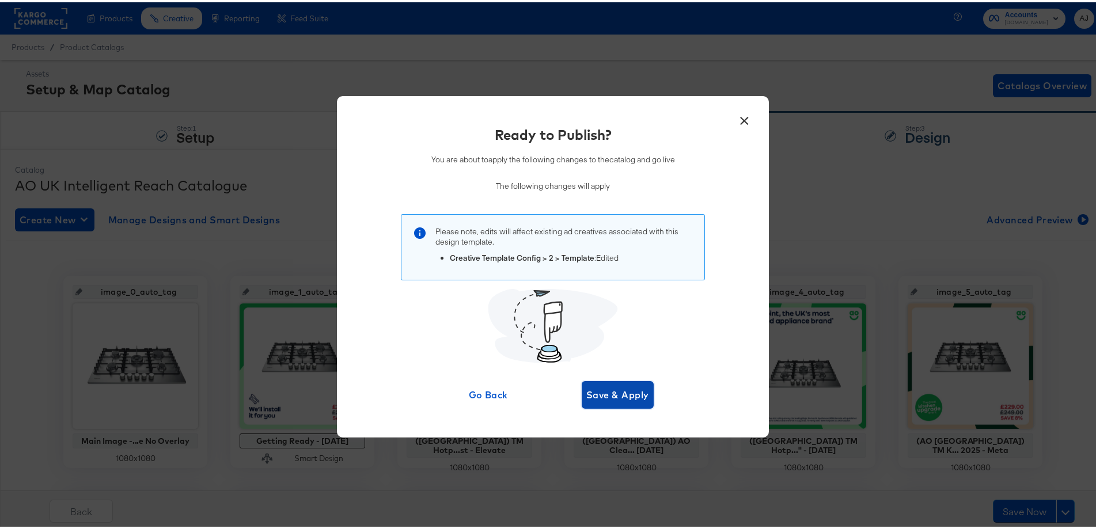
click at [635, 394] on span "Save & Apply" at bounding box center [617, 393] width 63 height 16
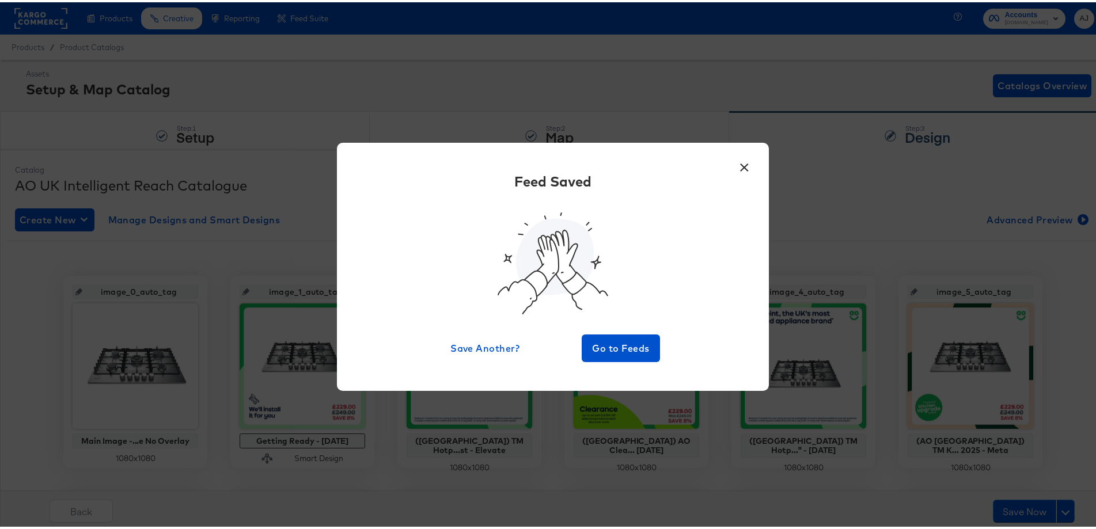
click at [739, 162] on button "×" at bounding box center [743, 162] width 21 height 21
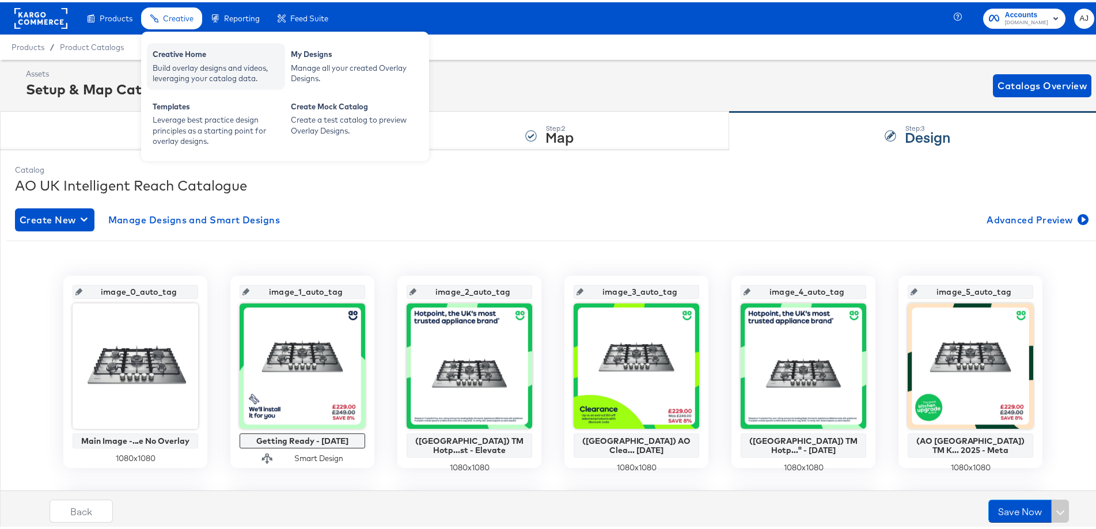
click at [161, 45] on div "Creative Home Build overlay designs and videos, leveraging your catalog data." at bounding box center [216, 64] width 138 height 47
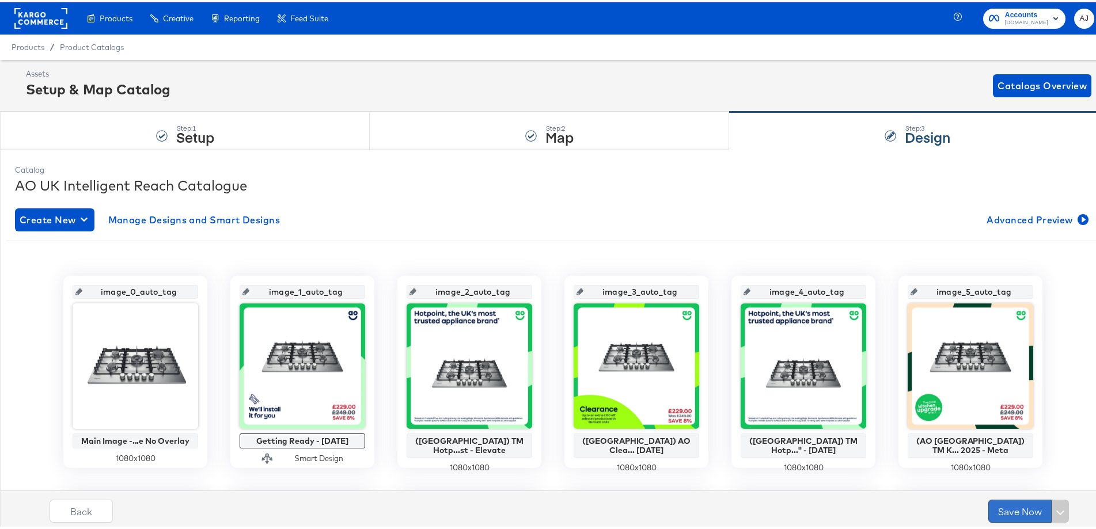
click at [1038, 509] on button "Save Now" at bounding box center [1019, 508] width 63 height 23
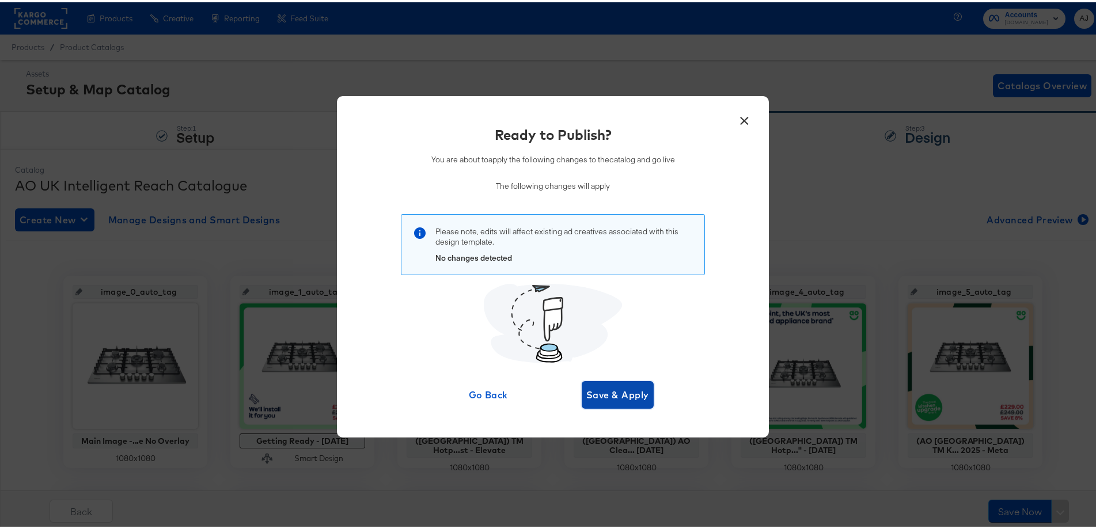
click at [606, 387] on span "Save & Apply" at bounding box center [617, 393] width 63 height 16
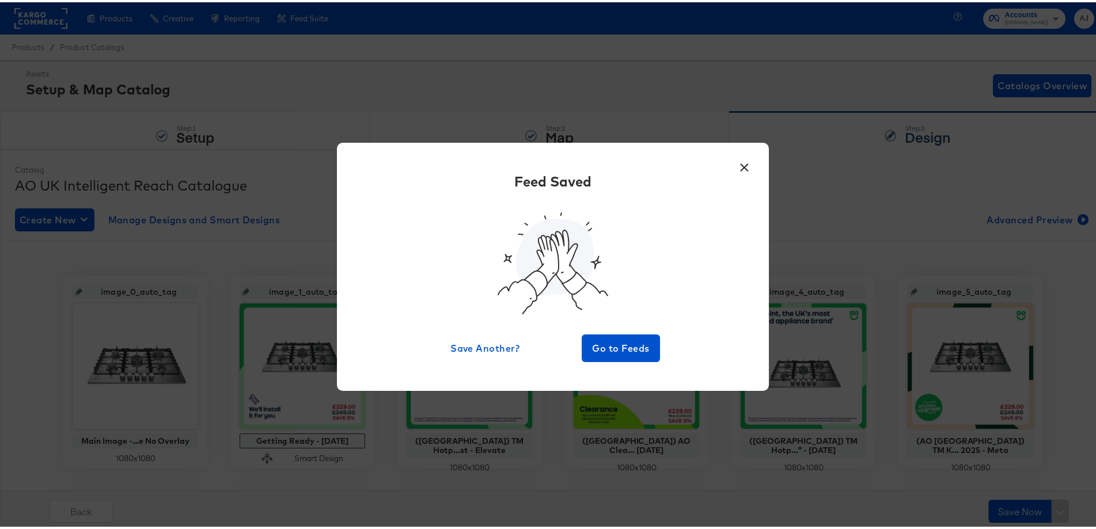
click at [735, 172] on button "×" at bounding box center [743, 162] width 21 height 21
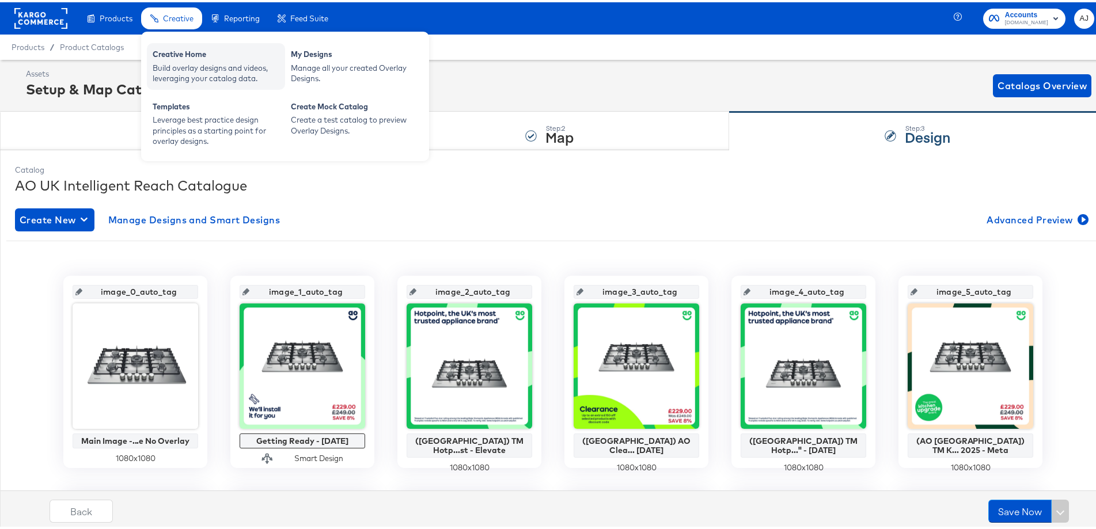
click at [167, 55] on div "Creative Home" at bounding box center [216, 54] width 127 height 14
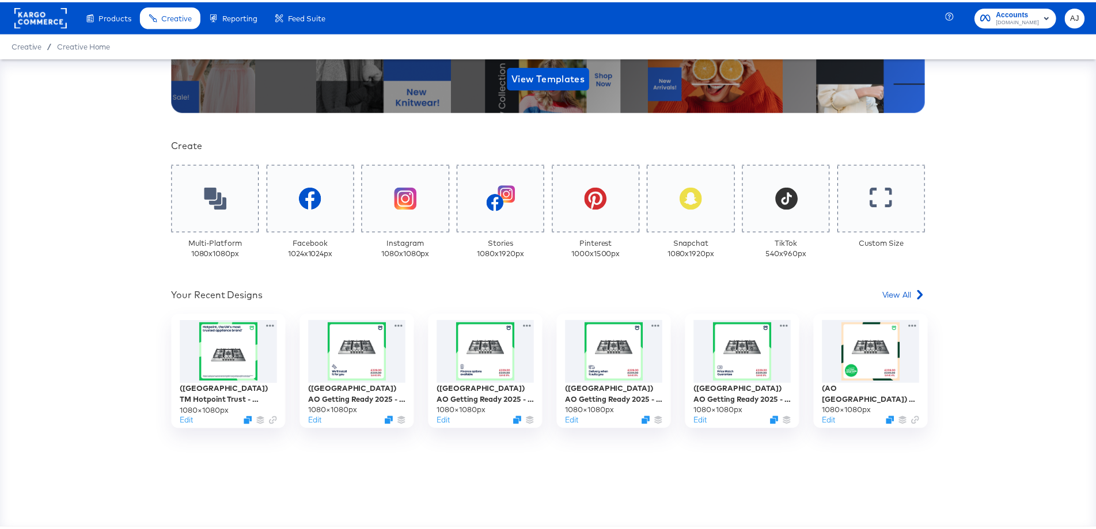
scroll to position [206, 0]
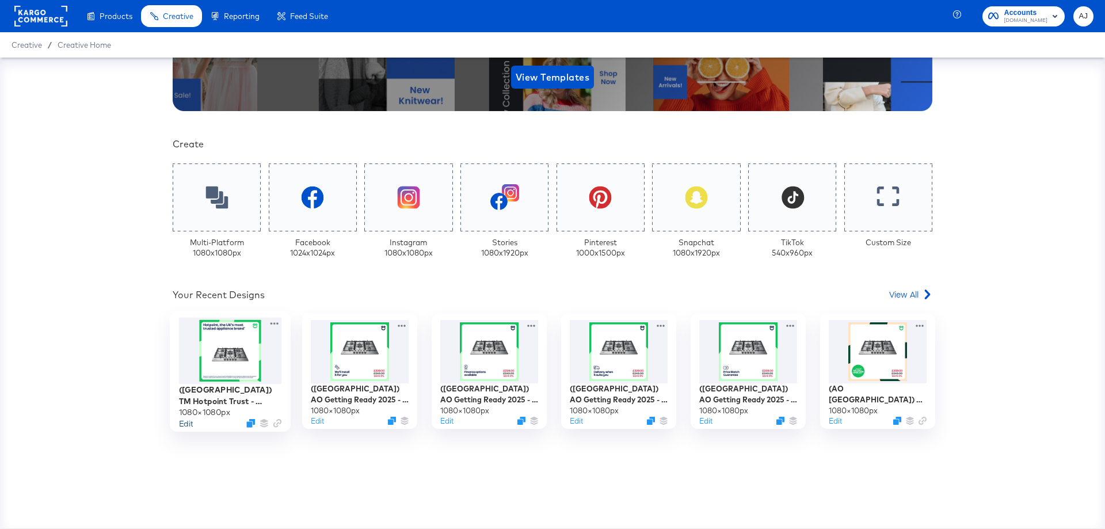
click at [184, 420] on button "Edit" at bounding box center [186, 423] width 14 height 11
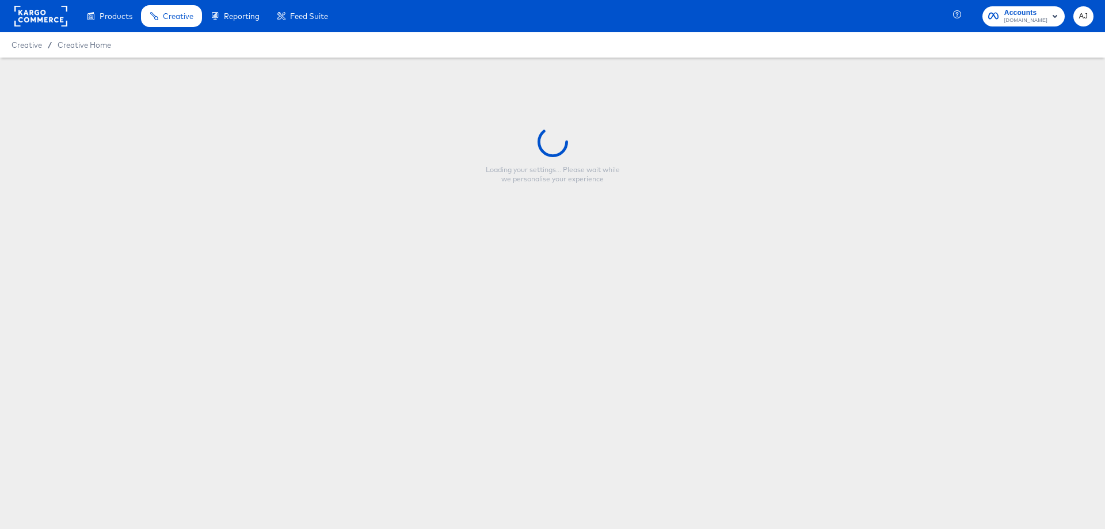
type input "([GEOGRAPHIC_DATA]) TM Hotpoint Trust - Elevate"
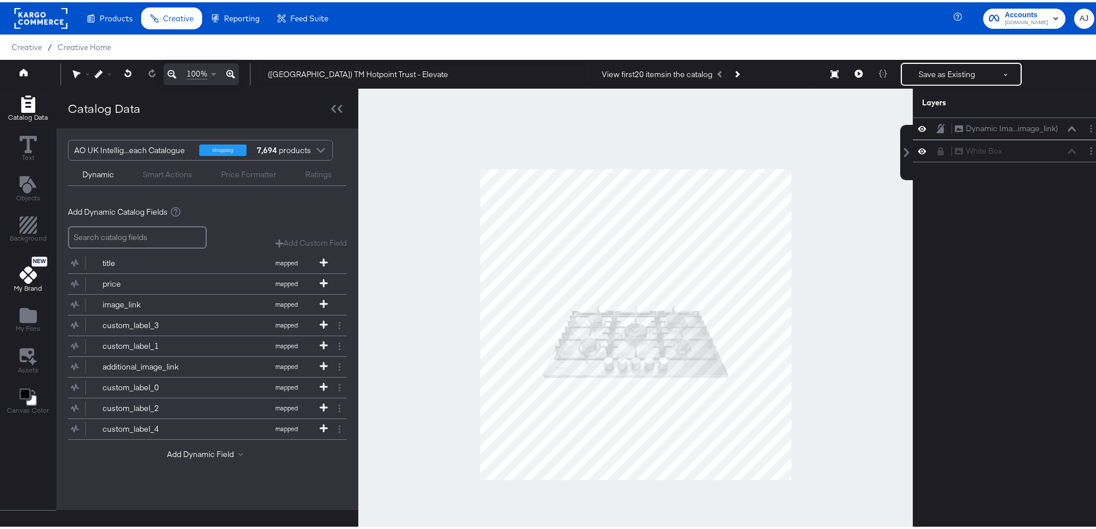
click at [29, 290] on span "My Brand" at bounding box center [28, 286] width 28 height 9
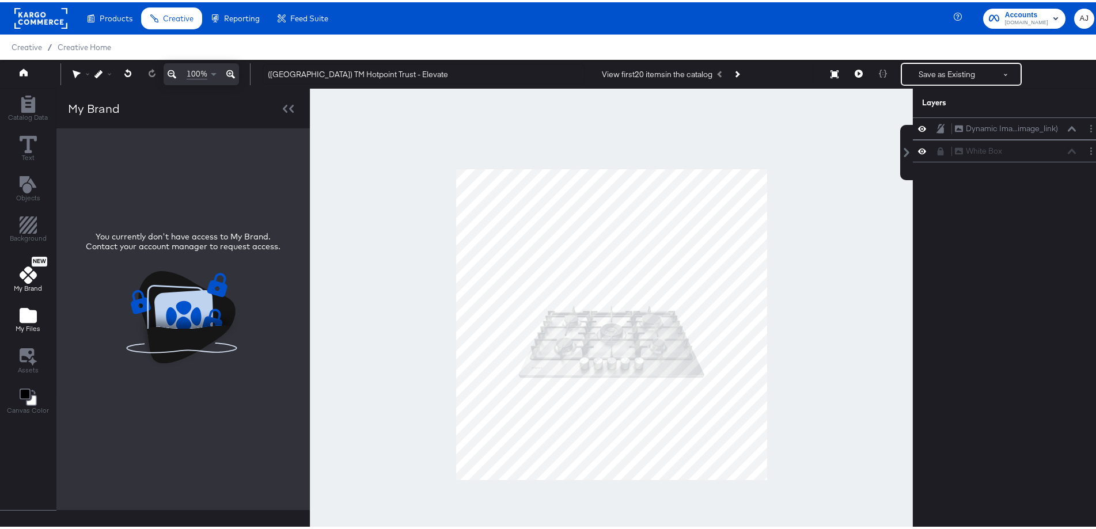
click at [32, 308] on icon "Add Files" at bounding box center [28, 313] width 17 height 17
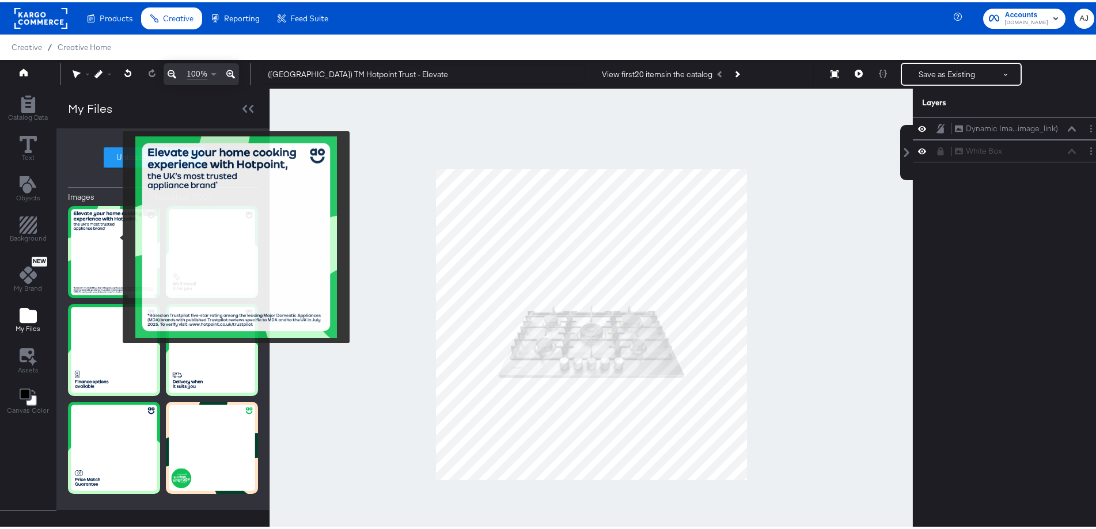
click at [115, 235] on img at bounding box center [114, 250] width 92 height 92
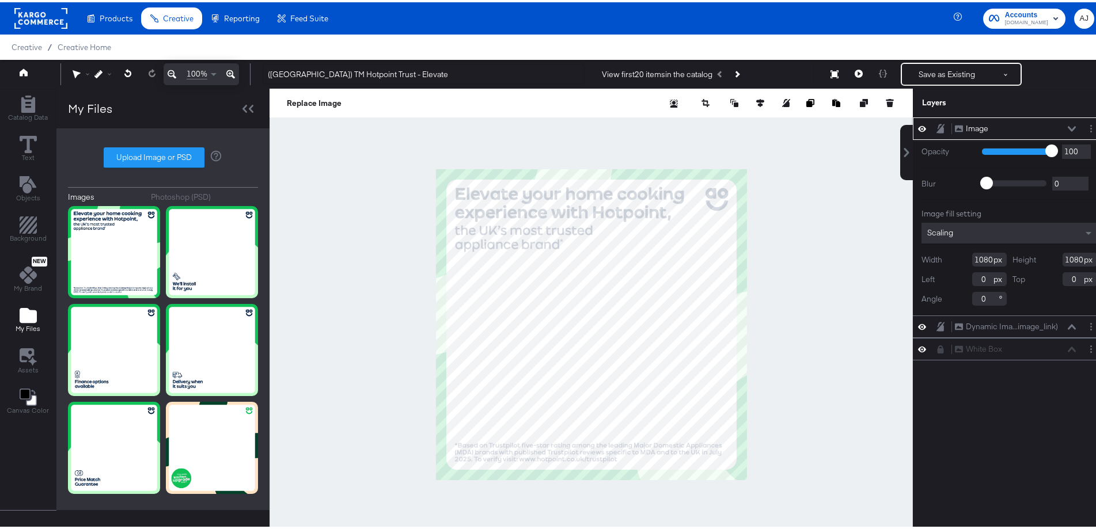
click at [1067, 126] on icon at bounding box center [1071, 127] width 8 height 6
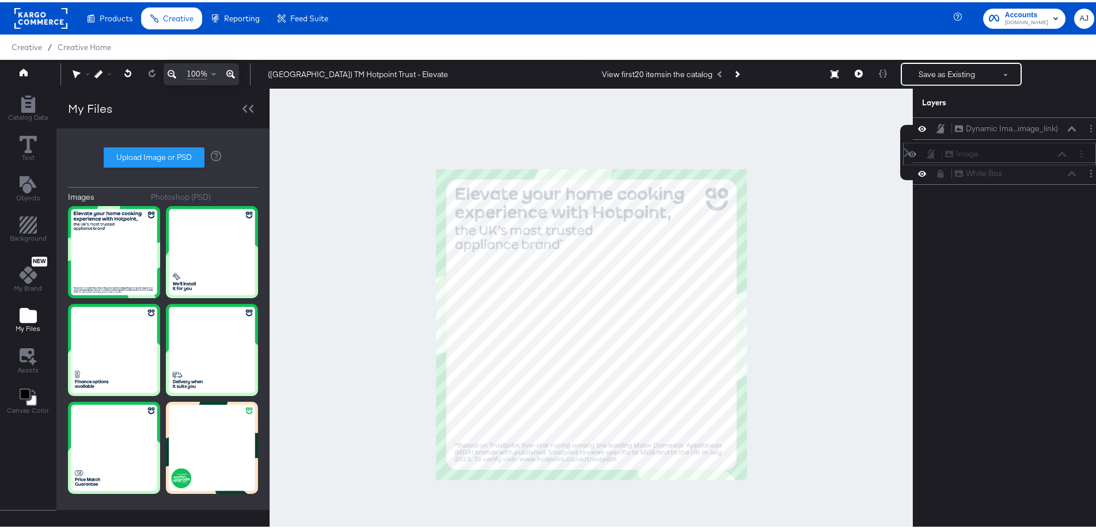
drag, startPoint x: 1008, startPoint y: 124, endPoint x: 1008, endPoint y: 153, distance: 29.4
click at [1008, 153] on div "Image Image" at bounding box center [1005, 152] width 122 height 12
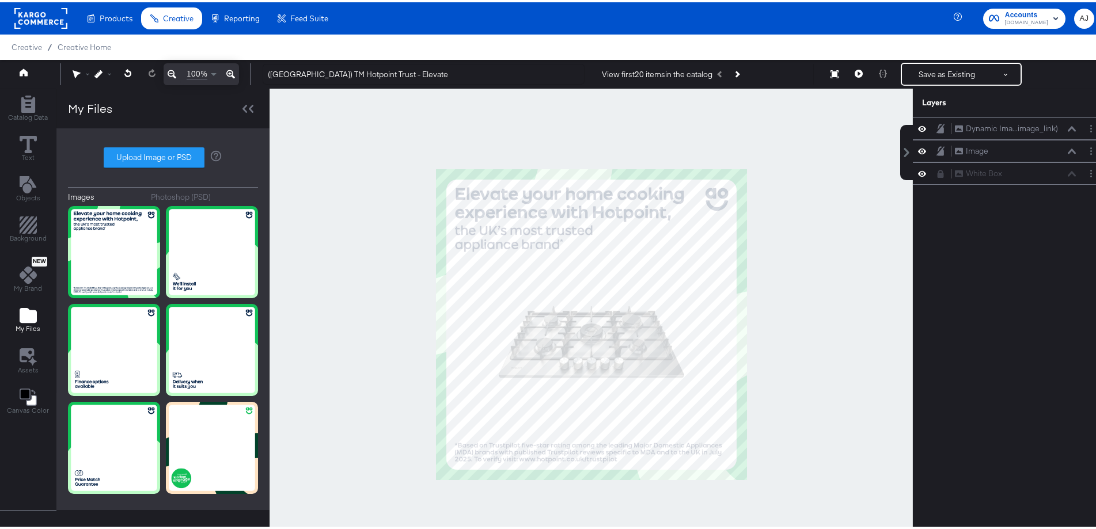
click at [867, 226] on div at bounding box center [590, 322] width 643 height 472
click at [956, 73] on button "Save as Existing" at bounding box center [947, 72] width 90 height 21
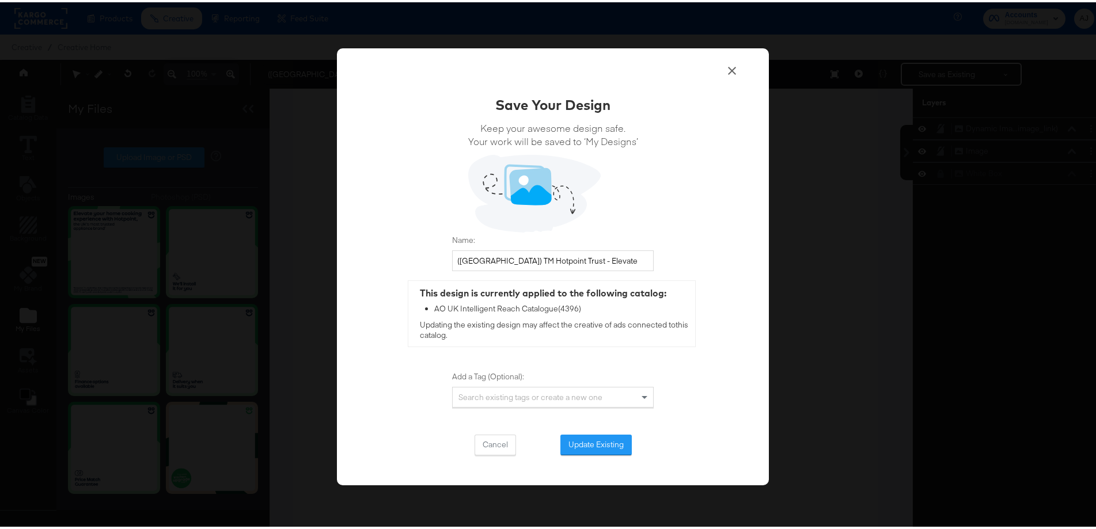
click at [589, 447] on button "Update Existing" at bounding box center [595, 442] width 71 height 21
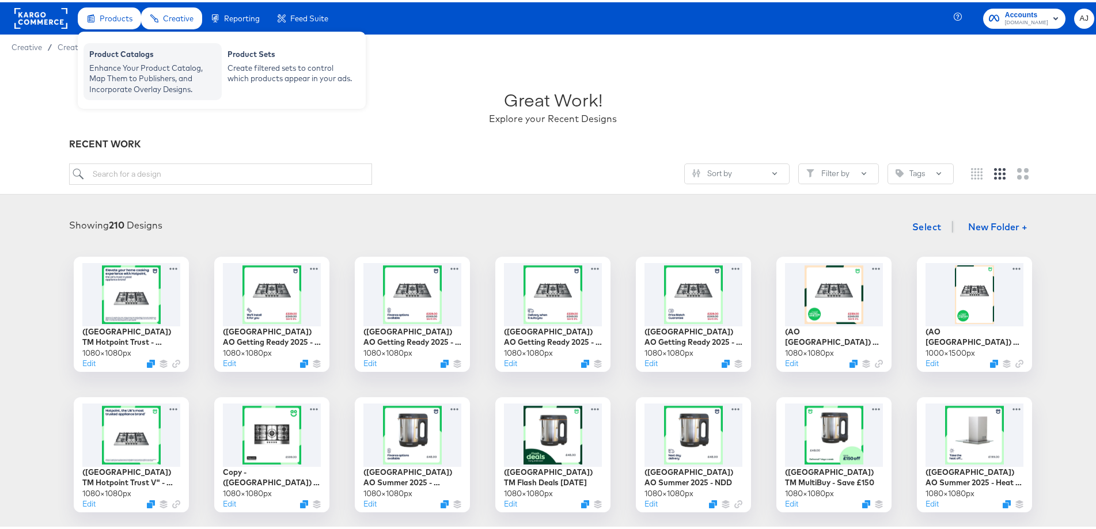
click at [111, 67] on div "Enhance Your Product Catalog, Map Them to Publishers, and Incorporate Overlay D…" at bounding box center [152, 76] width 127 height 32
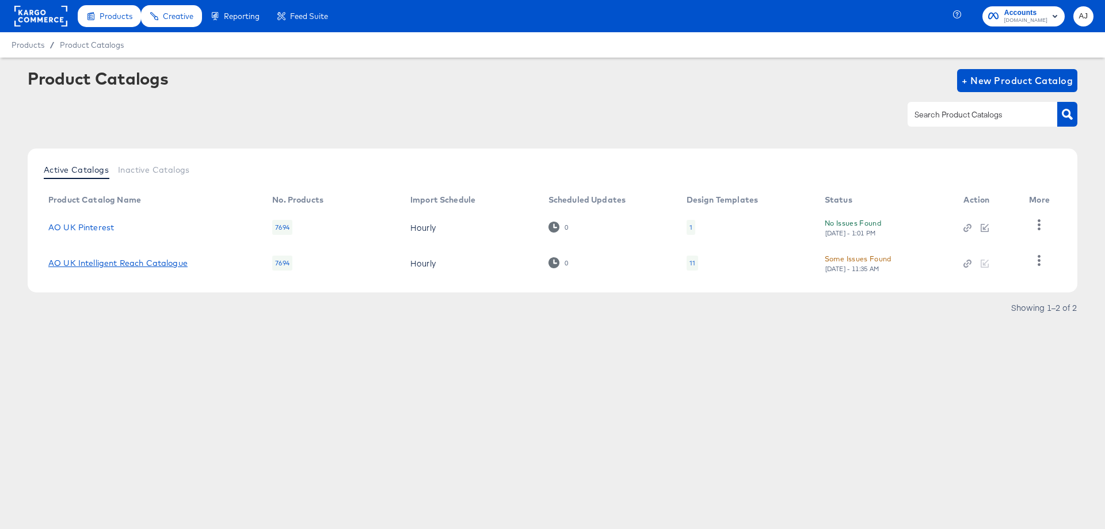
click at [110, 262] on link "AO UK Intelligent Reach Catalogue" at bounding box center [117, 263] width 139 height 9
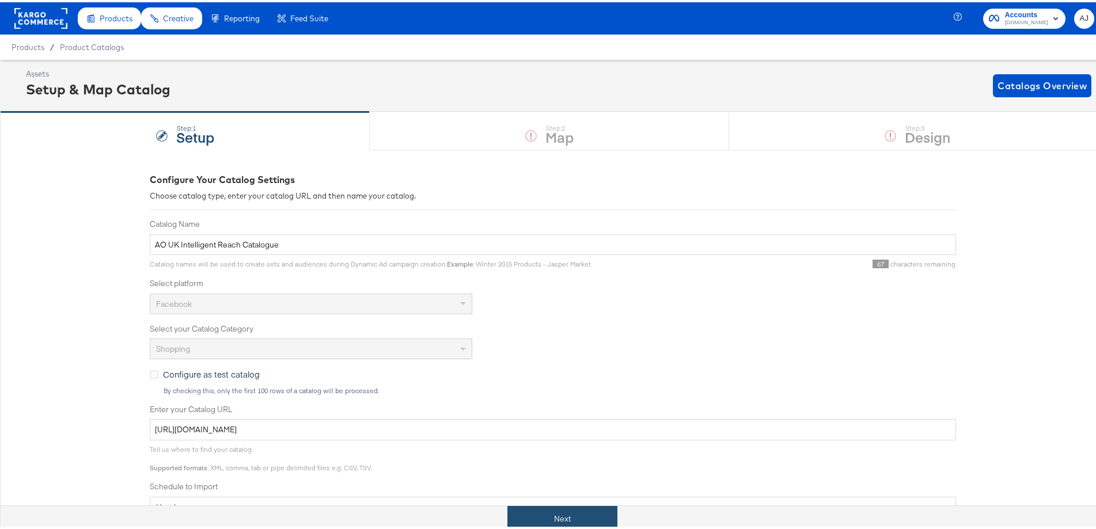
click at [565, 528] on button "Next" at bounding box center [562, 517] width 110 height 26
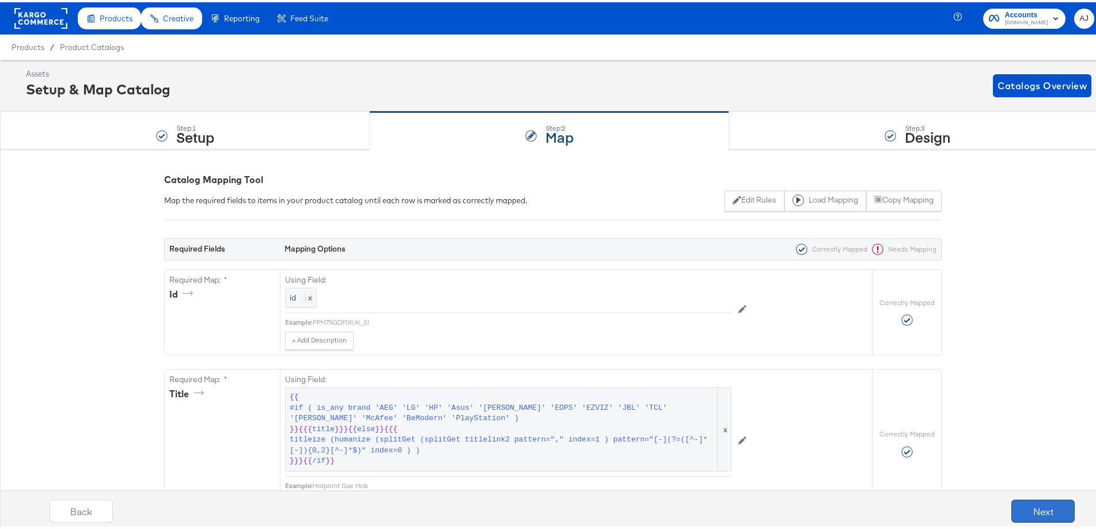
click at [1013, 505] on button "Next" at bounding box center [1042, 508] width 63 height 23
